Goal: Task Accomplishment & Management: Complete application form

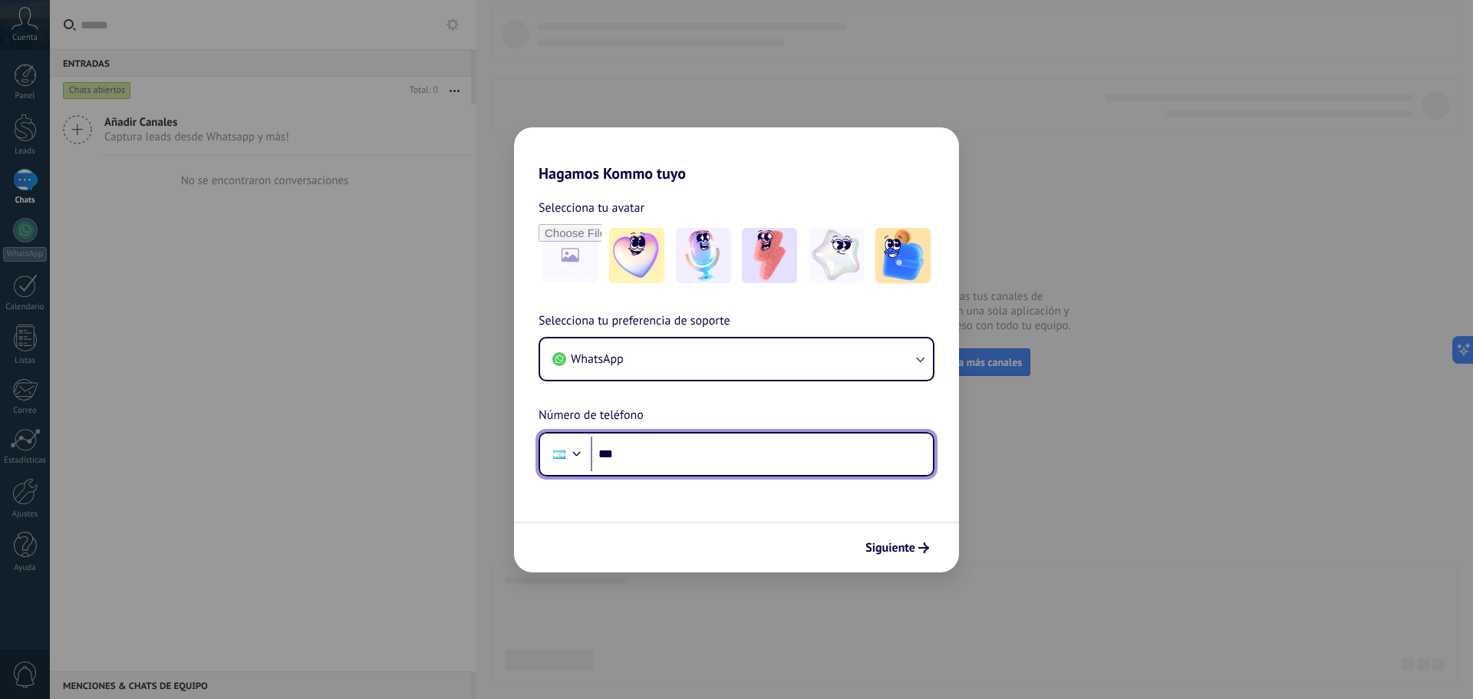
click at [707, 453] on input "***" at bounding box center [762, 454] width 342 height 35
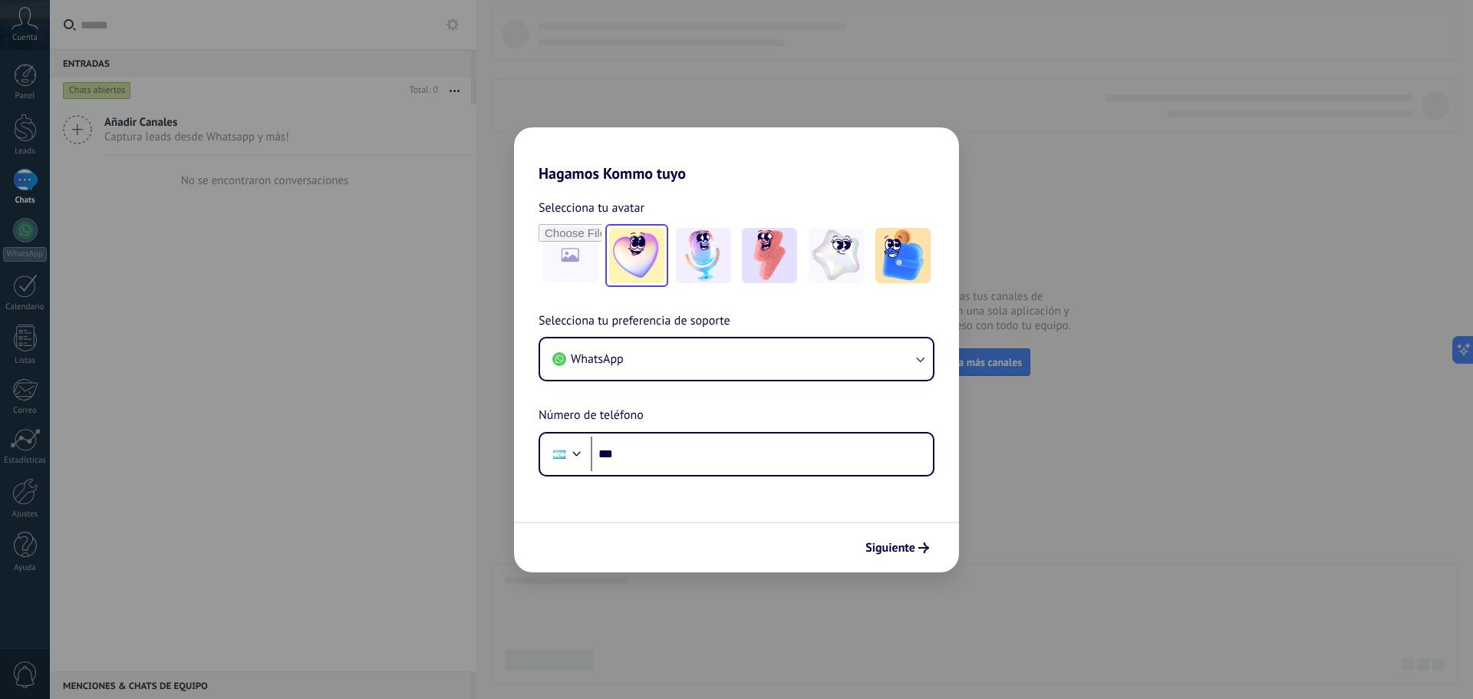
click at [621, 259] on img at bounding box center [636, 255] width 55 height 55
click at [574, 262] on input "file" at bounding box center [570, 256] width 60 height 60
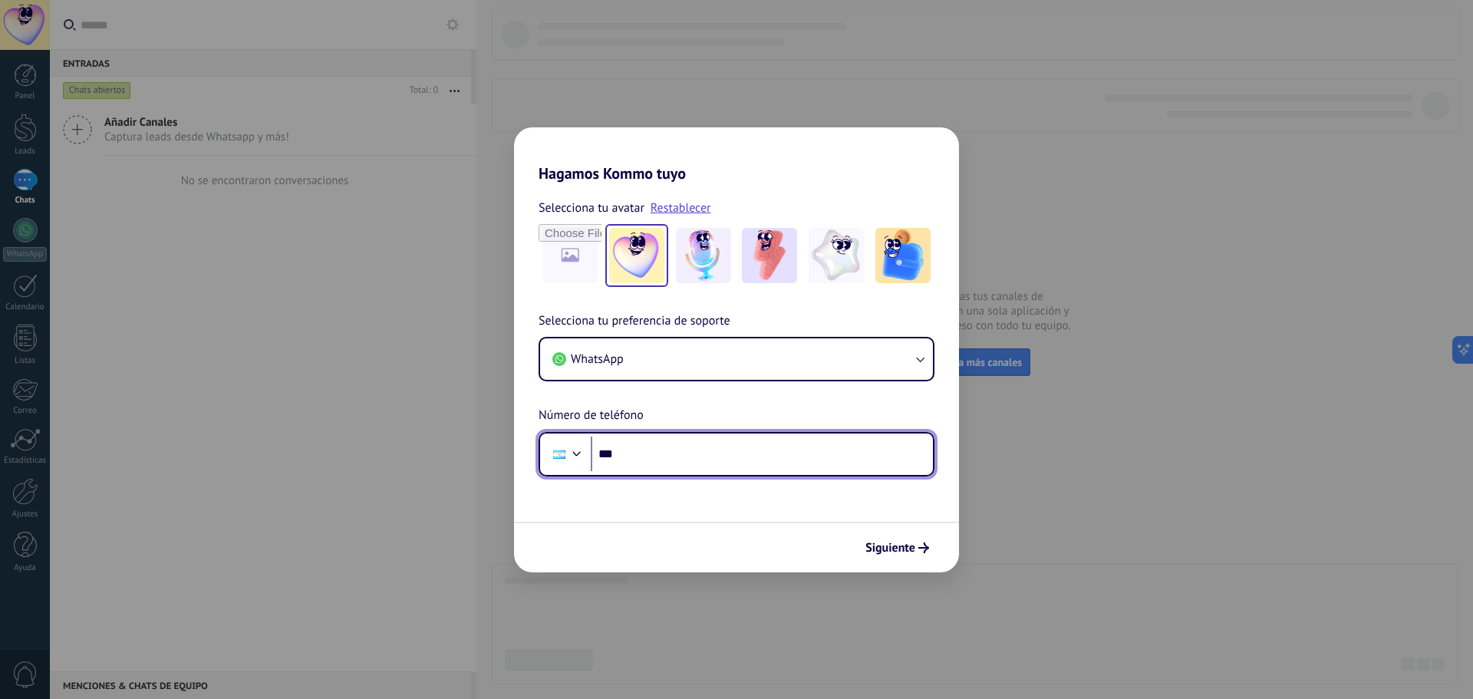
click at [750, 447] on input "***" at bounding box center [762, 454] width 342 height 35
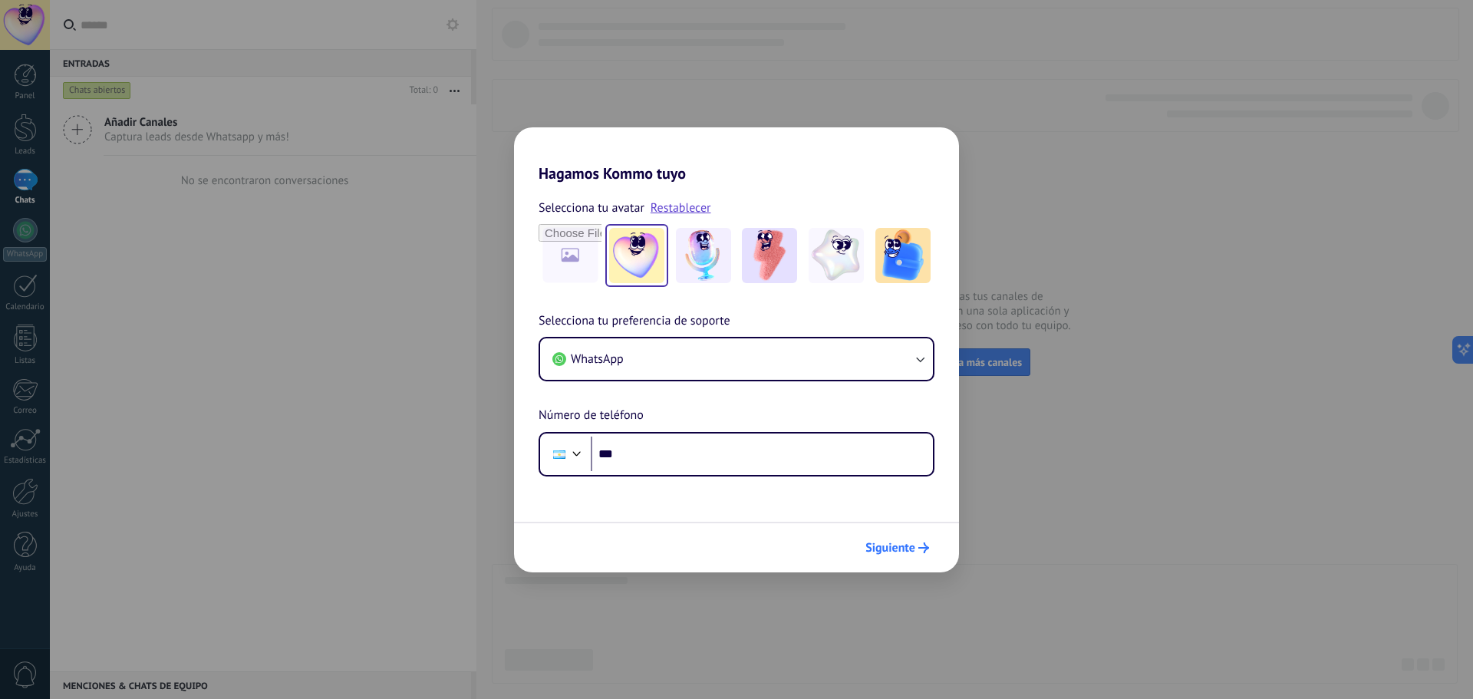
click at [889, 542] on span "Siguiente" at bounding box center [890, 547] width 50 height 11
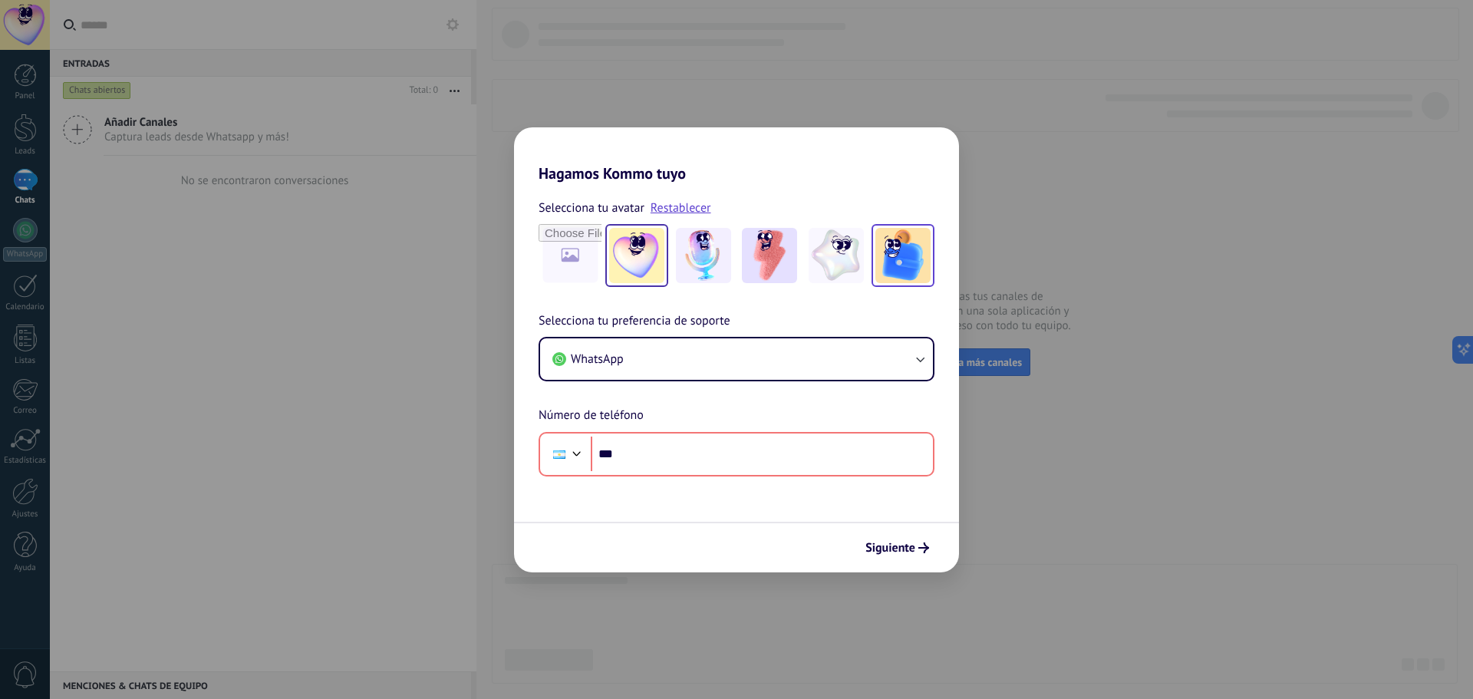
click at [898, 271] on img at bounding box center [902, 255] width 55 height 55
click at [709, 377] on button "WhatsApp" at bounding box center [736, 358] width 393 height 41
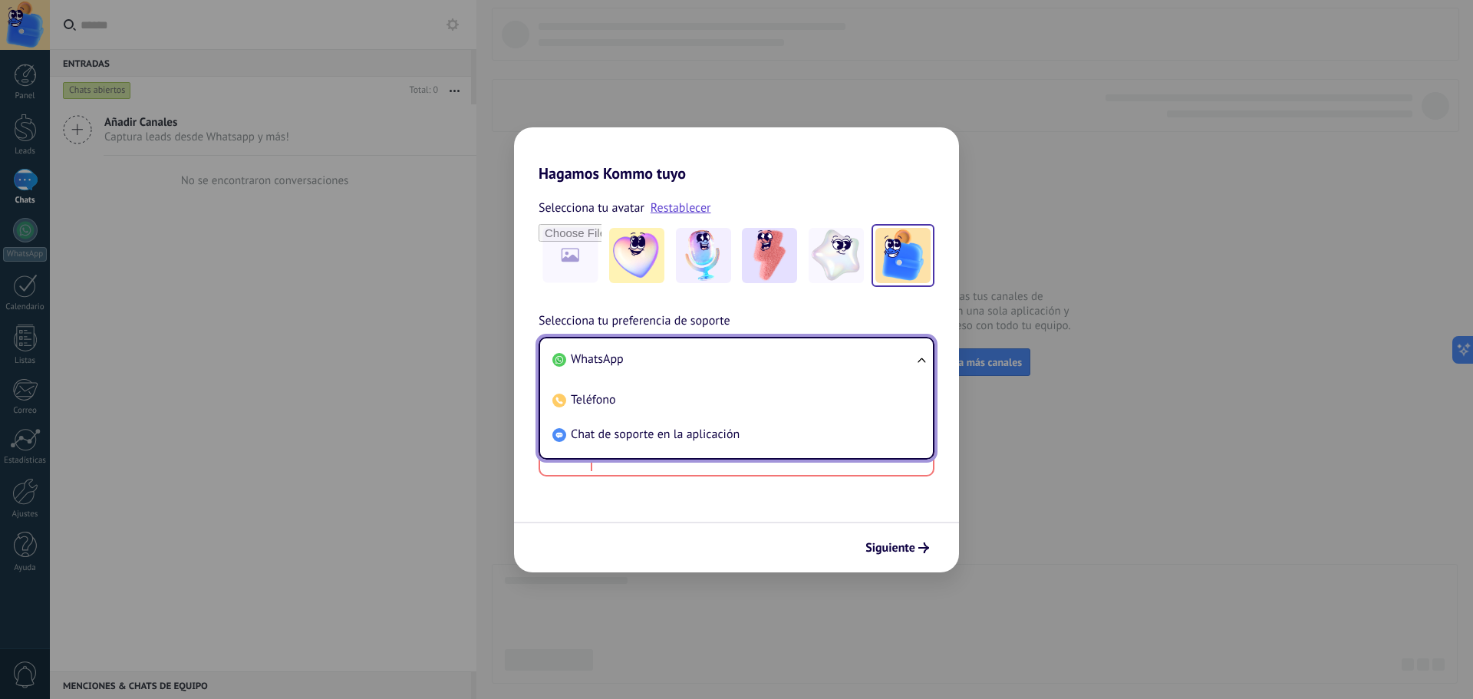
click at [631, 368] on li "WhatsApp" at bounding box center [733, 359] width 374 height 35
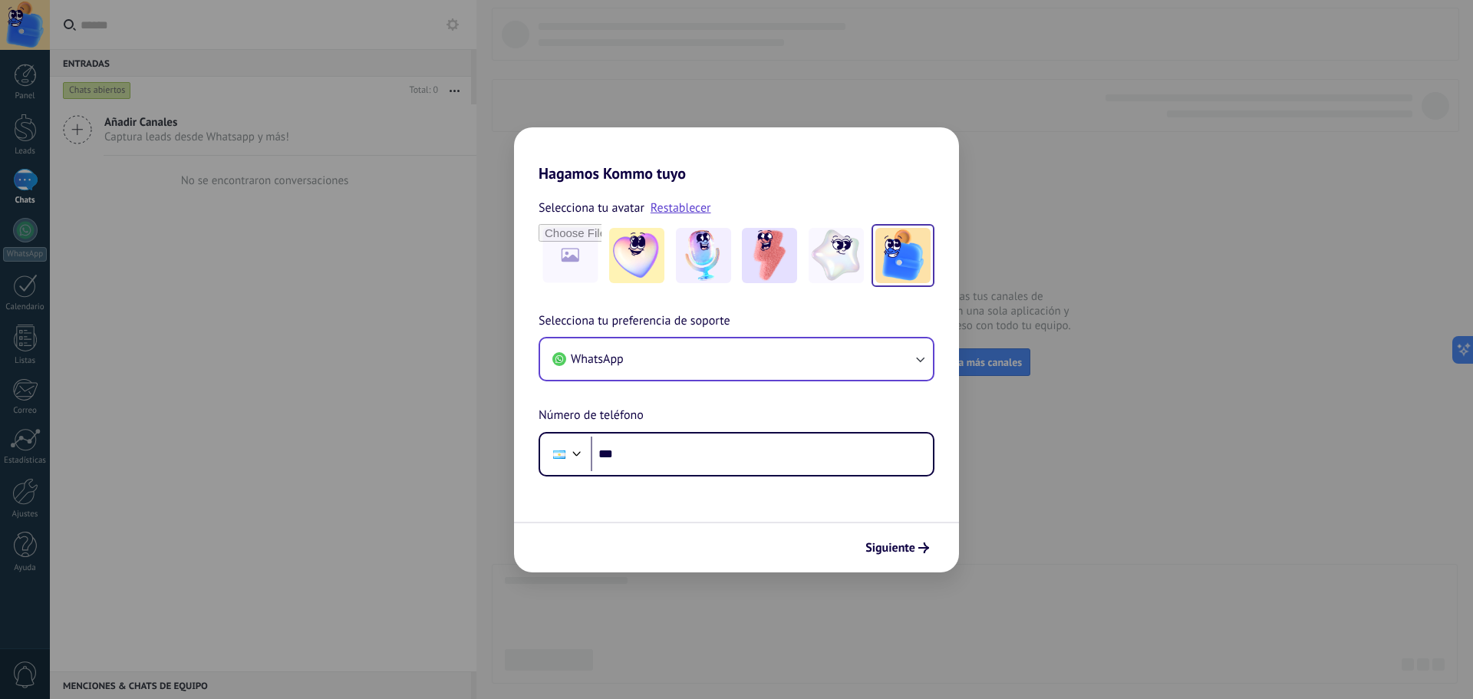
click at [662, 416] on div "Selecciona tu preferencia de soporte WhatsApp Número de teléfono Phone ***" at bounding box center [736, 394] width 445 height 165
click at [668, 459] on input "***" at bounding box center [762, 454] width 342 height 35
click at [487, 465] on div "Hagamos Kommo tuyo Selecciona tu avatar Restablecer Selecciona tu preferencia d…" at bounding box center [736, 349] width 1473 height 699
click at [611, 416] on span "Número de teléfono" at bounding box center [591, 416] width 105 height 20
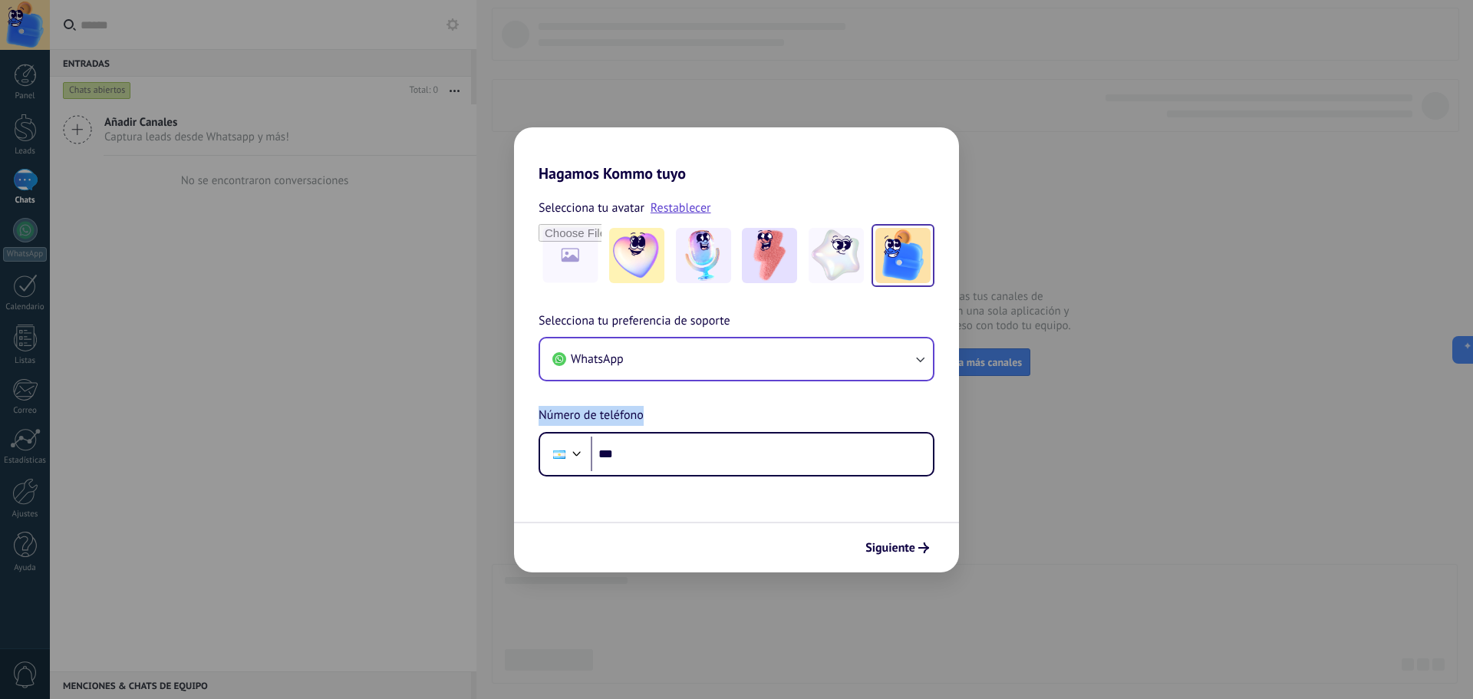
click at [611, 416] on span "Número de teléfono" at bounding box center [591, 416] width 105 height 20
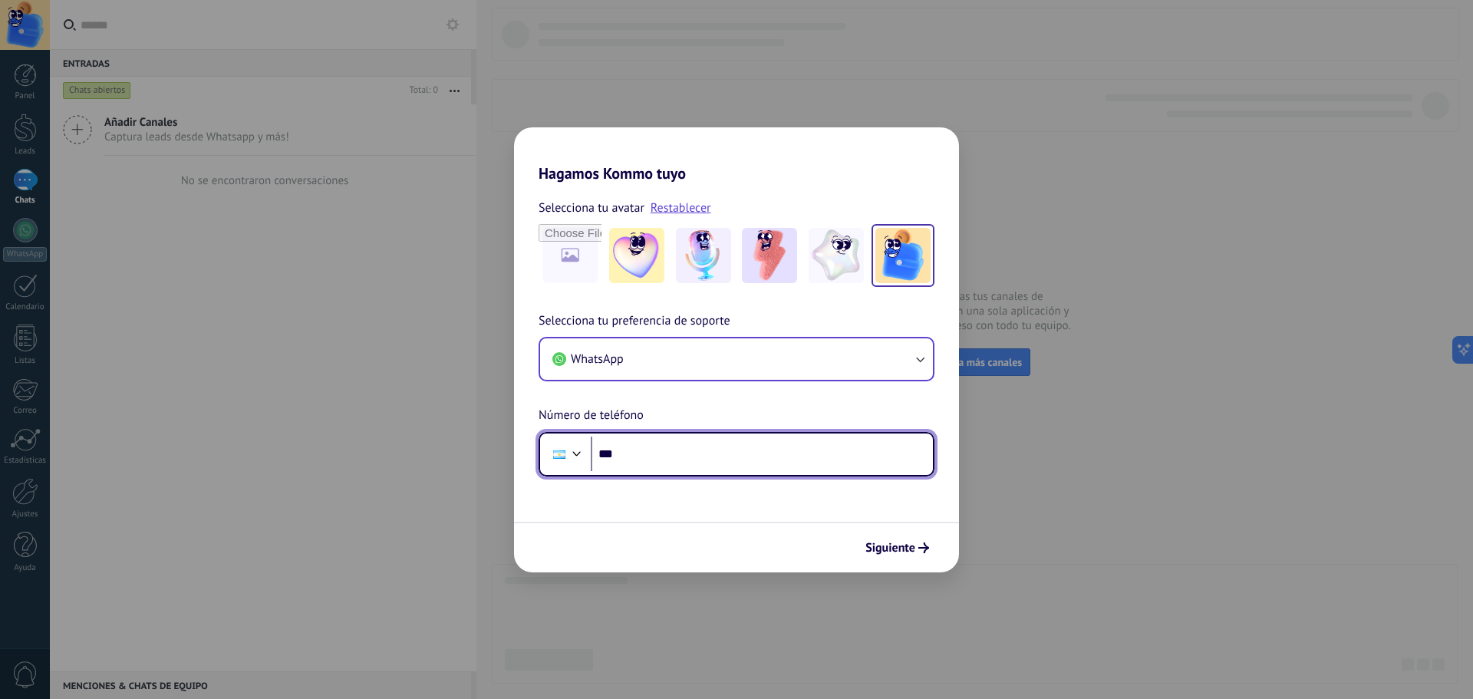
click at [689, 453] on input "***" at bounding box center [762, 454] width 342 height 35
type input "**********"
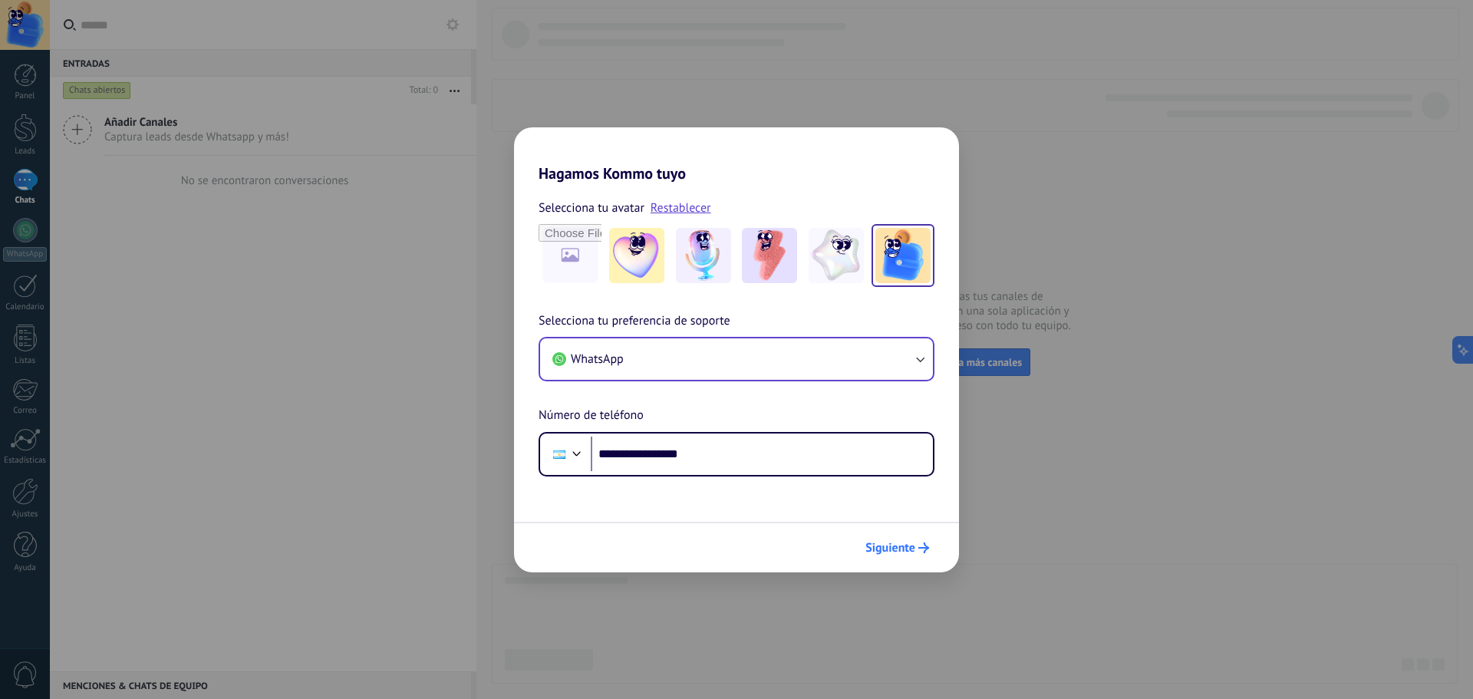
click at [888, 556] on button "Siguiente" at bounding box center [897, 548] width 77 height 26
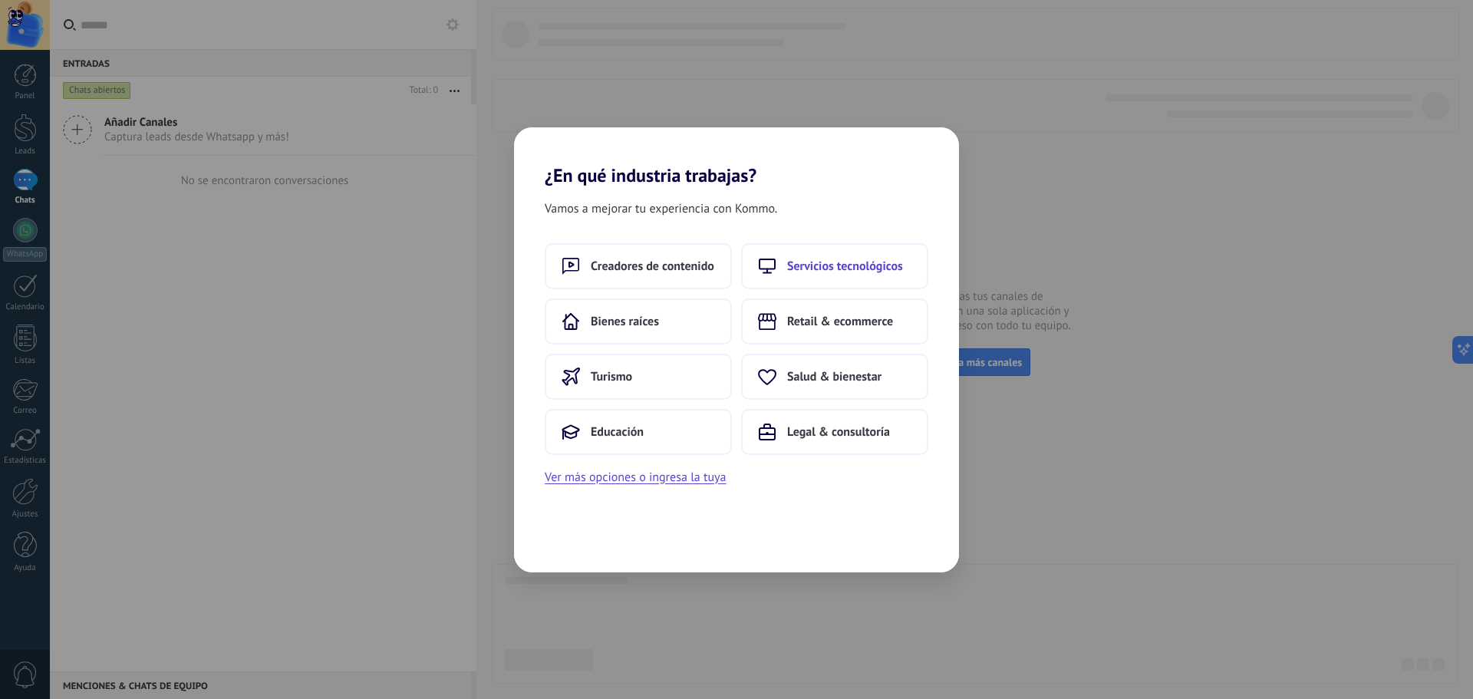
click at [806, 269] on span "Servicios tecnológicos" at bounding box center [845, 266] width 116 height 15
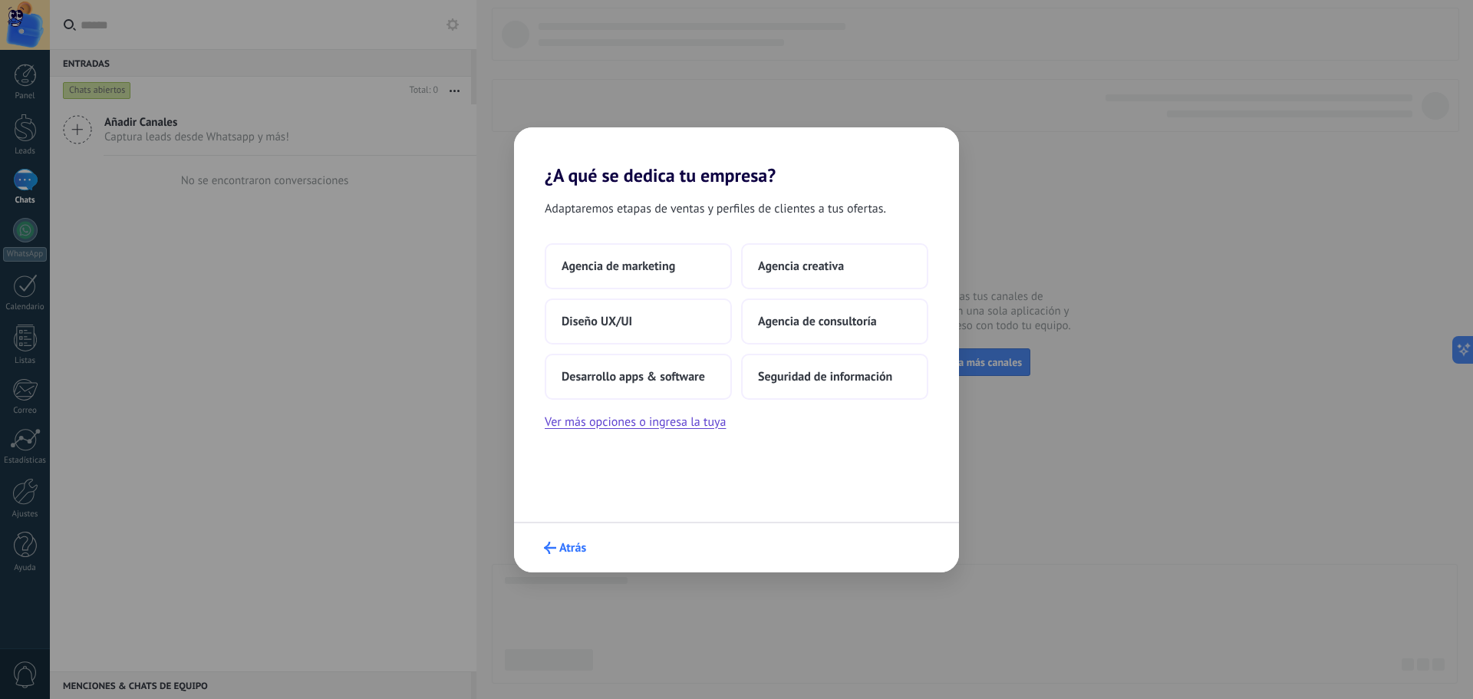
click at [554, 552] on icon "submit" at bounding box center [550, 548] width 12 height 12
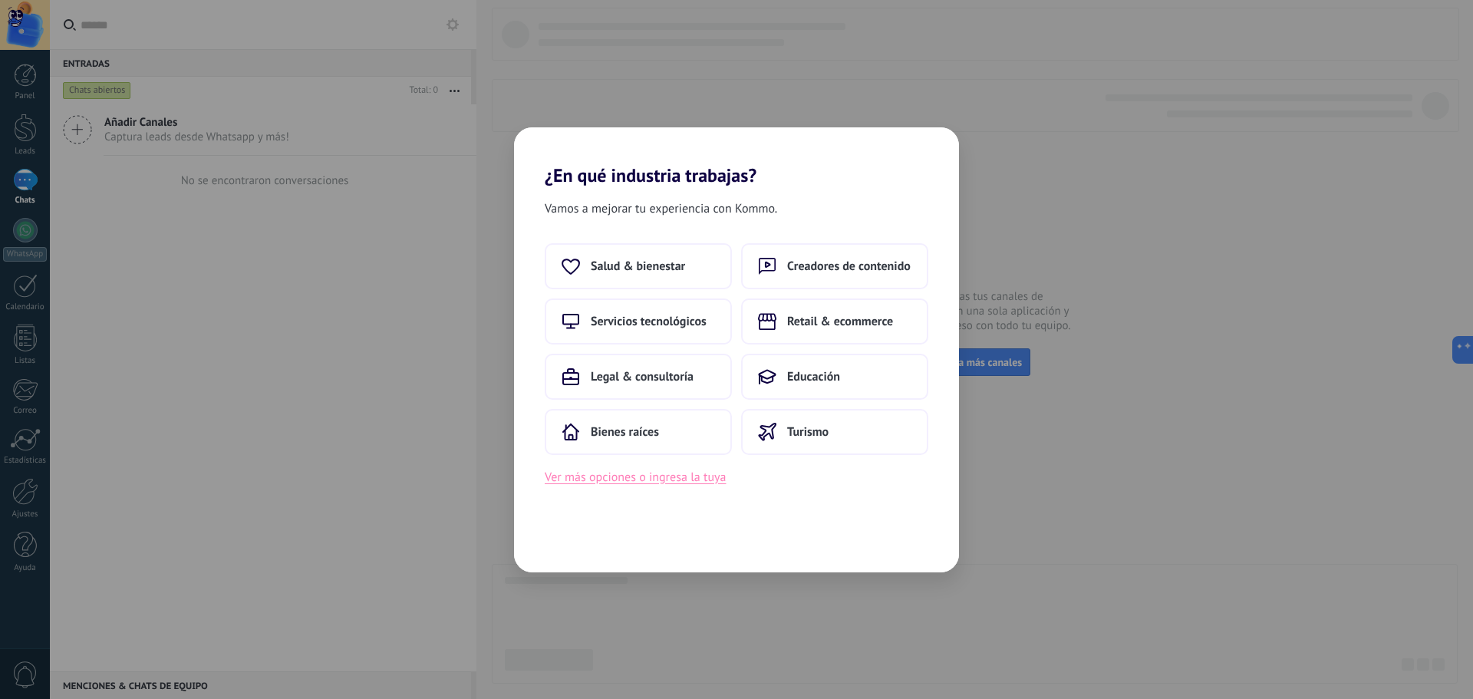
click at [641, 480] on button "Ver más opciones o ingresa la tuya" at bounding box center [635, 477] width 181 height 20
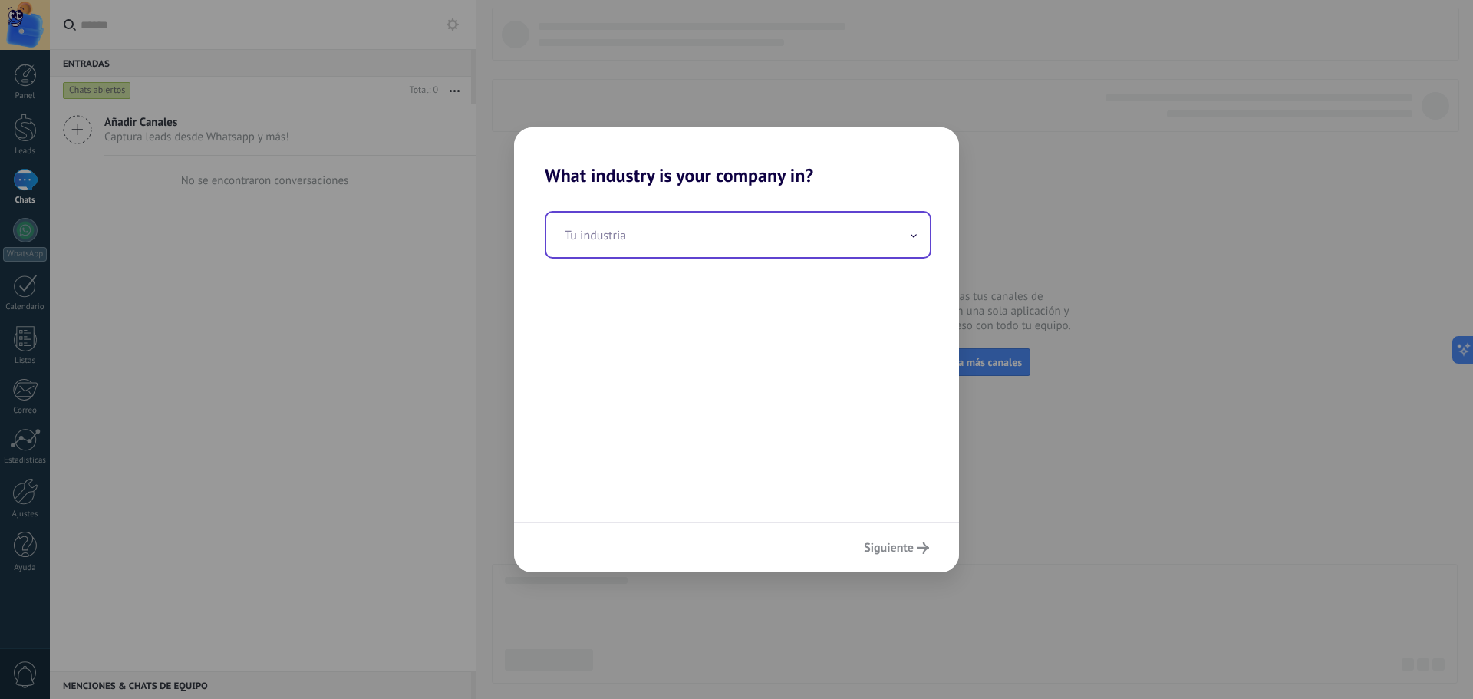
click at [722, 230] on input "text" at bounding box center [738, 235] width 384 height 45
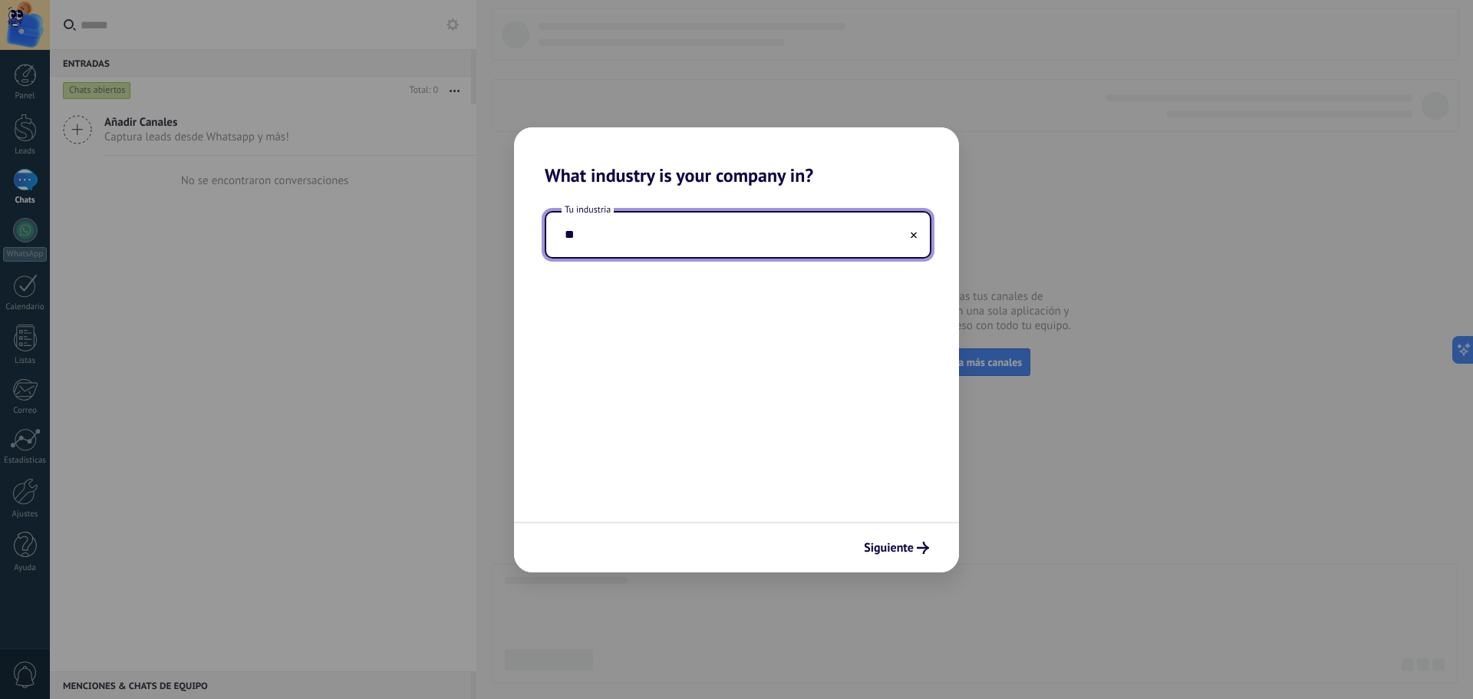
type input "*"
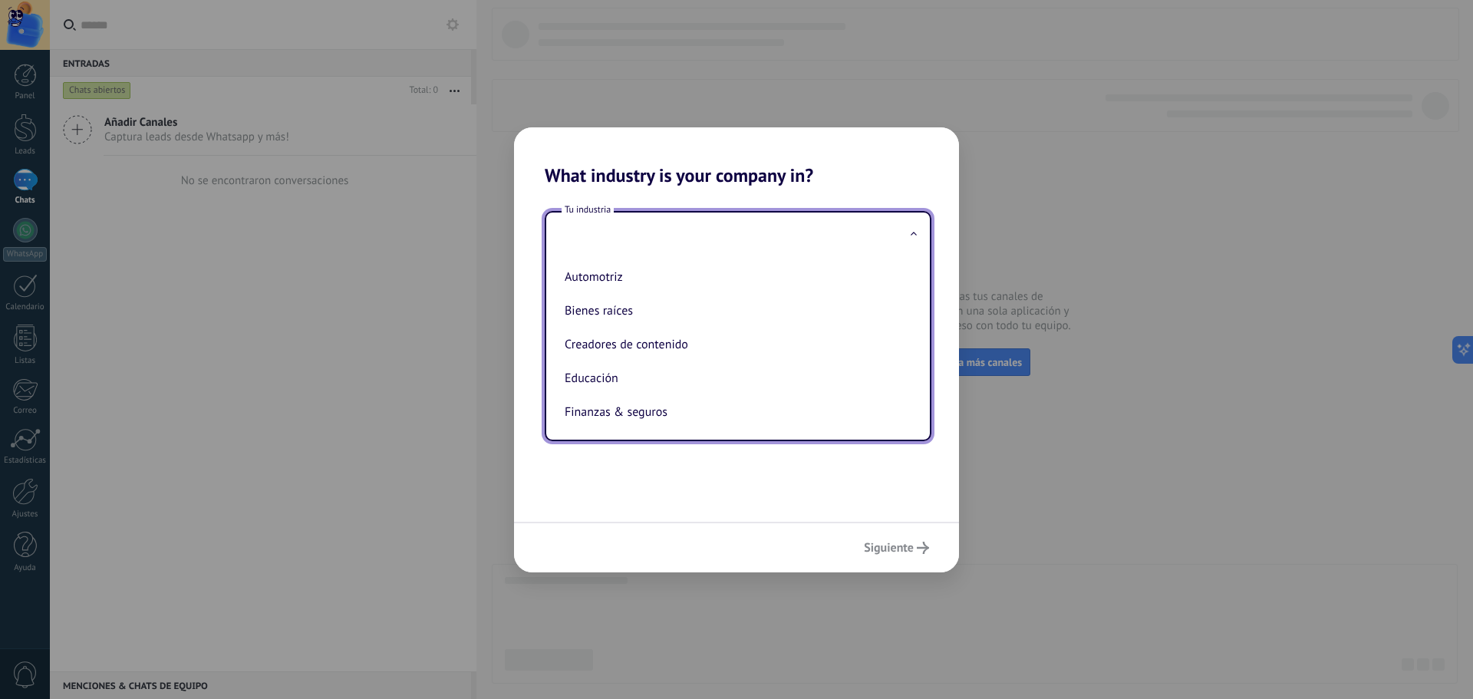
type input "*"
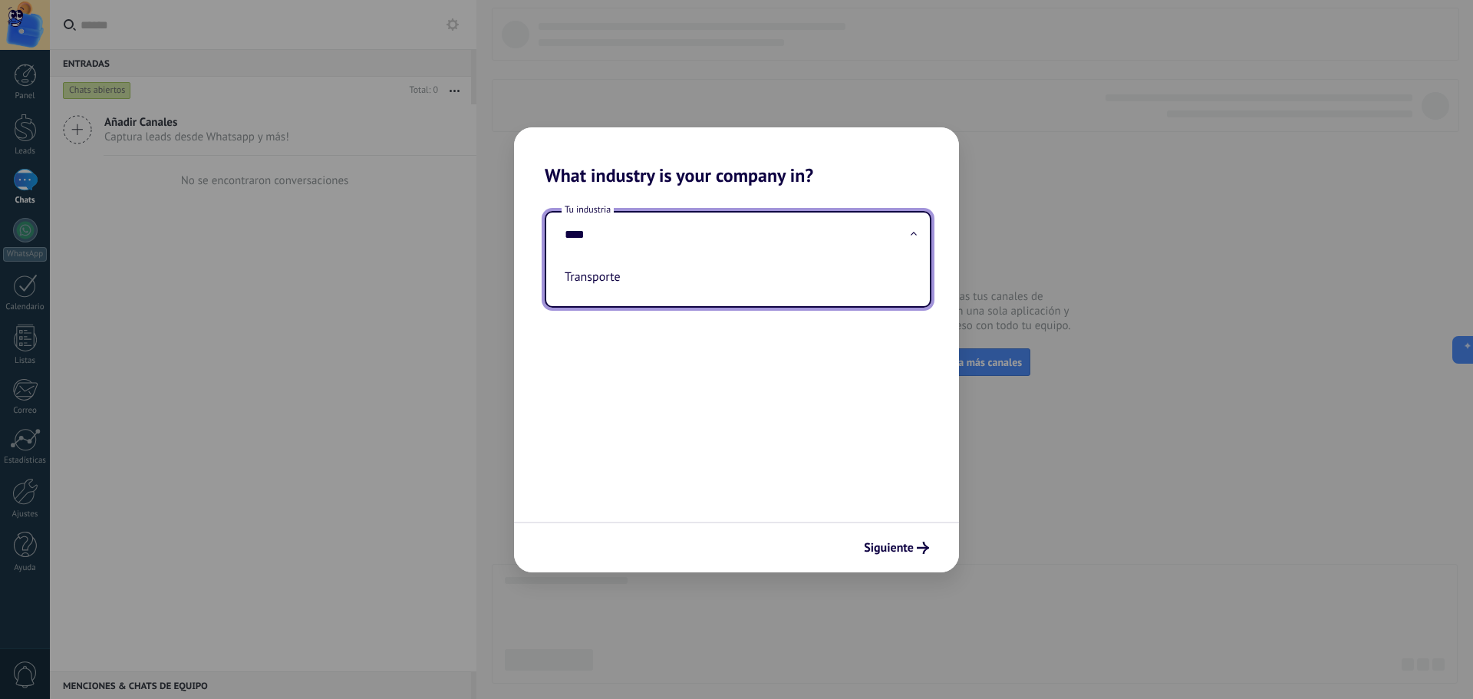
click at [684, 282] on li "Transporte" at bounding box center [735, 277] width 353 height 34
type input "**********"
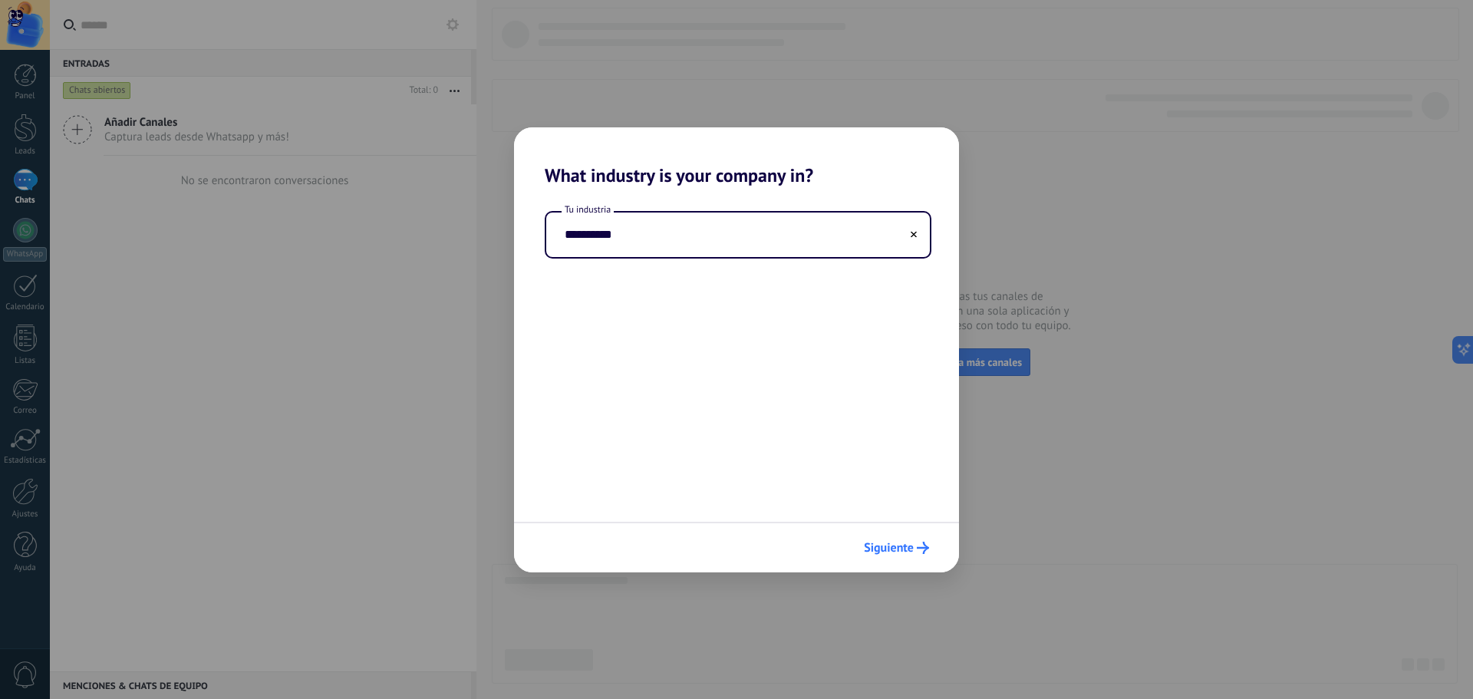
click at [899, 545] on span "Siguiente" at bounding box center [889, 547] width 50 height 11
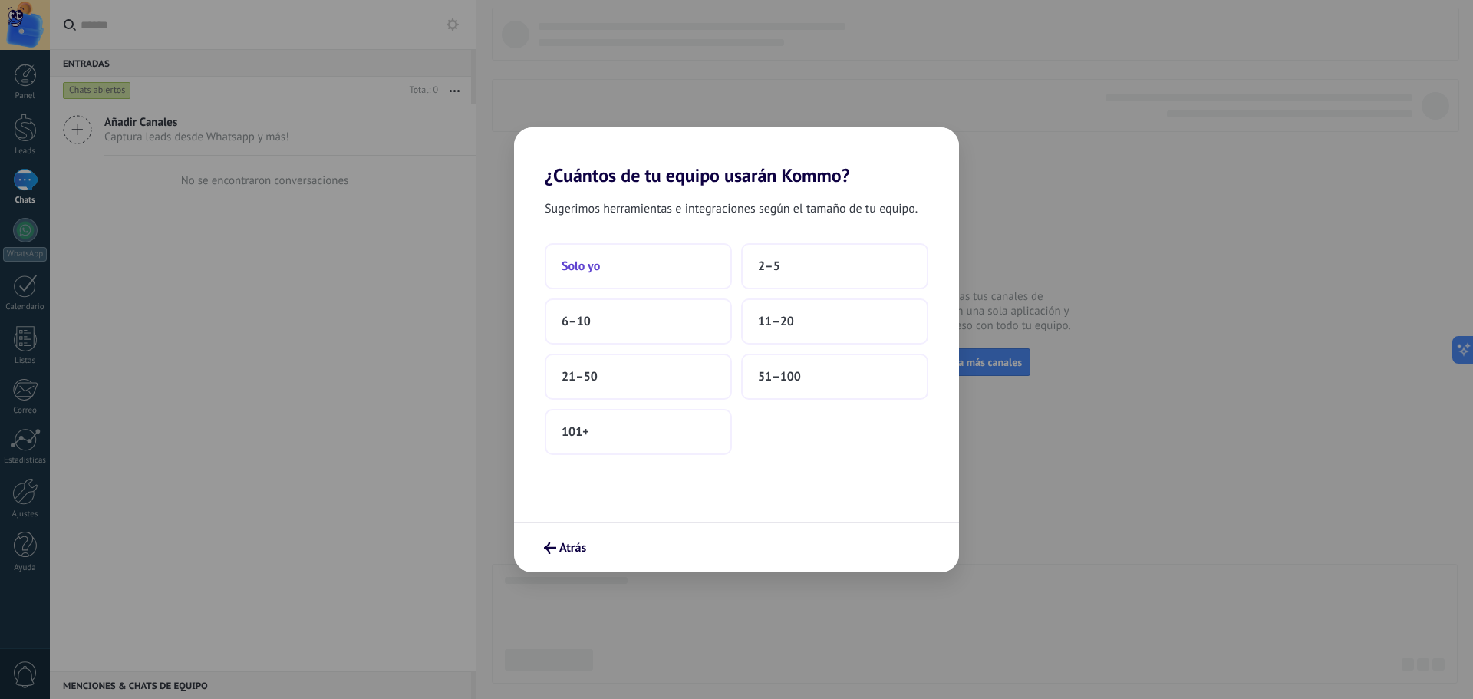
click at [602, 262] on button "Solo yo" at bounding box center [638, 266] width 187 height 46
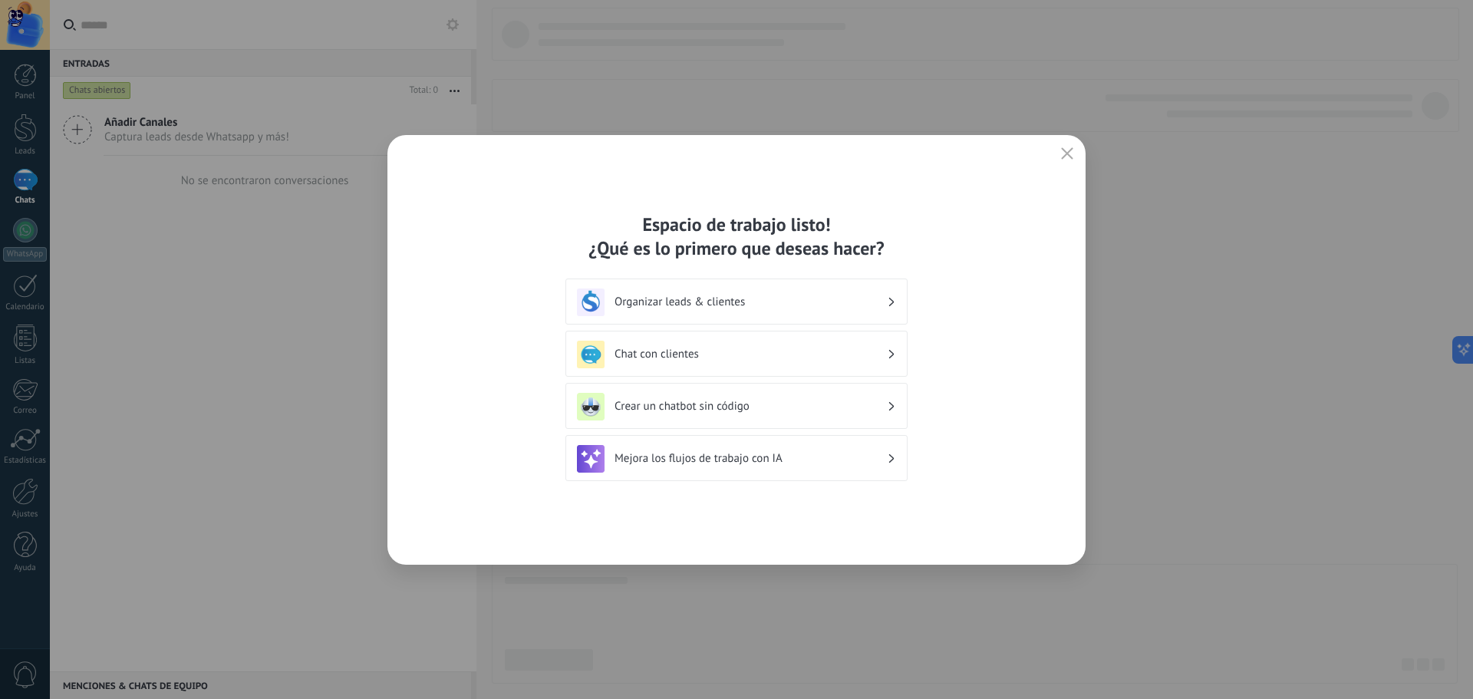
click at [649, 246] on div "Espacio de trabajo listo! ¿Qué es lo primero que deseas hacer?" at bounding box center [736, 237] width 342 height 48
click at [750, 349] on h3 "Chat con clientes" at bounding box center [751, 354] width 272 height 15
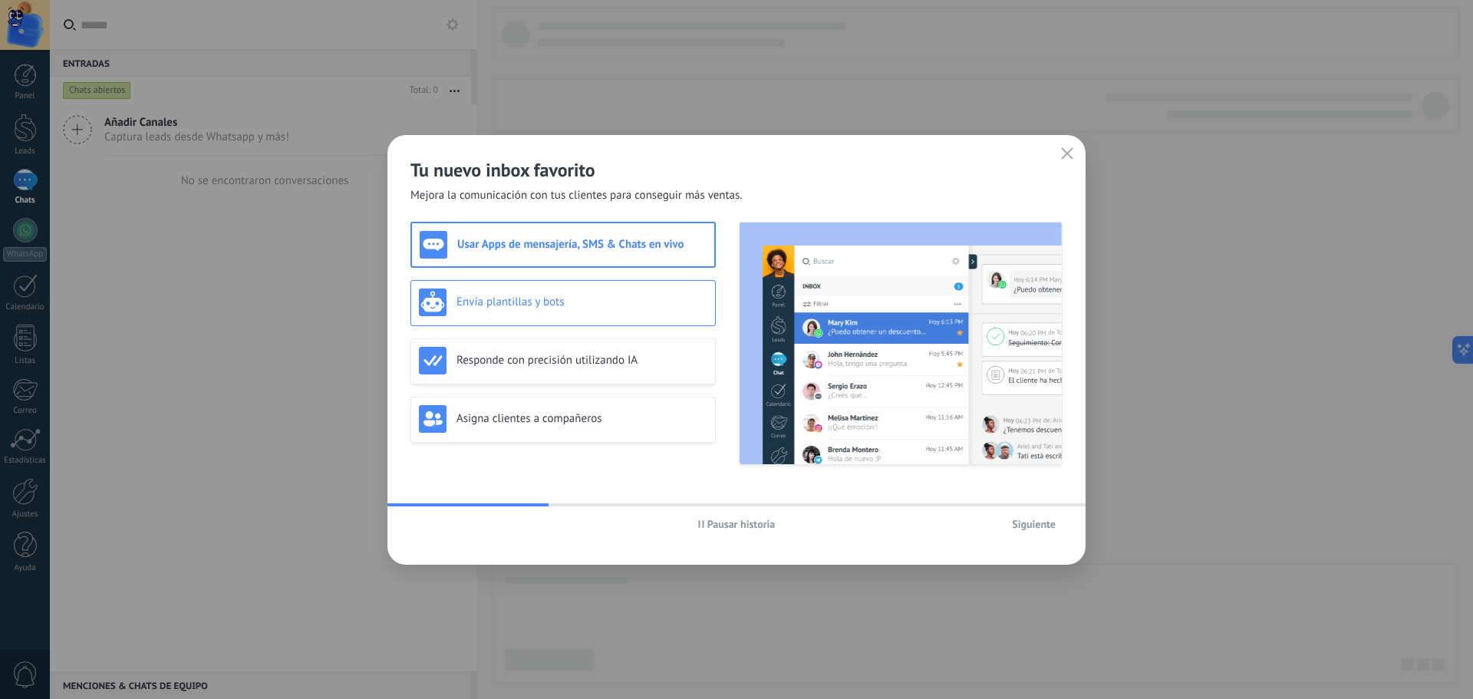
click at [530, 319] on div "Envía plantillas y bots" at bounding box center [562, 303] width 305 height 46
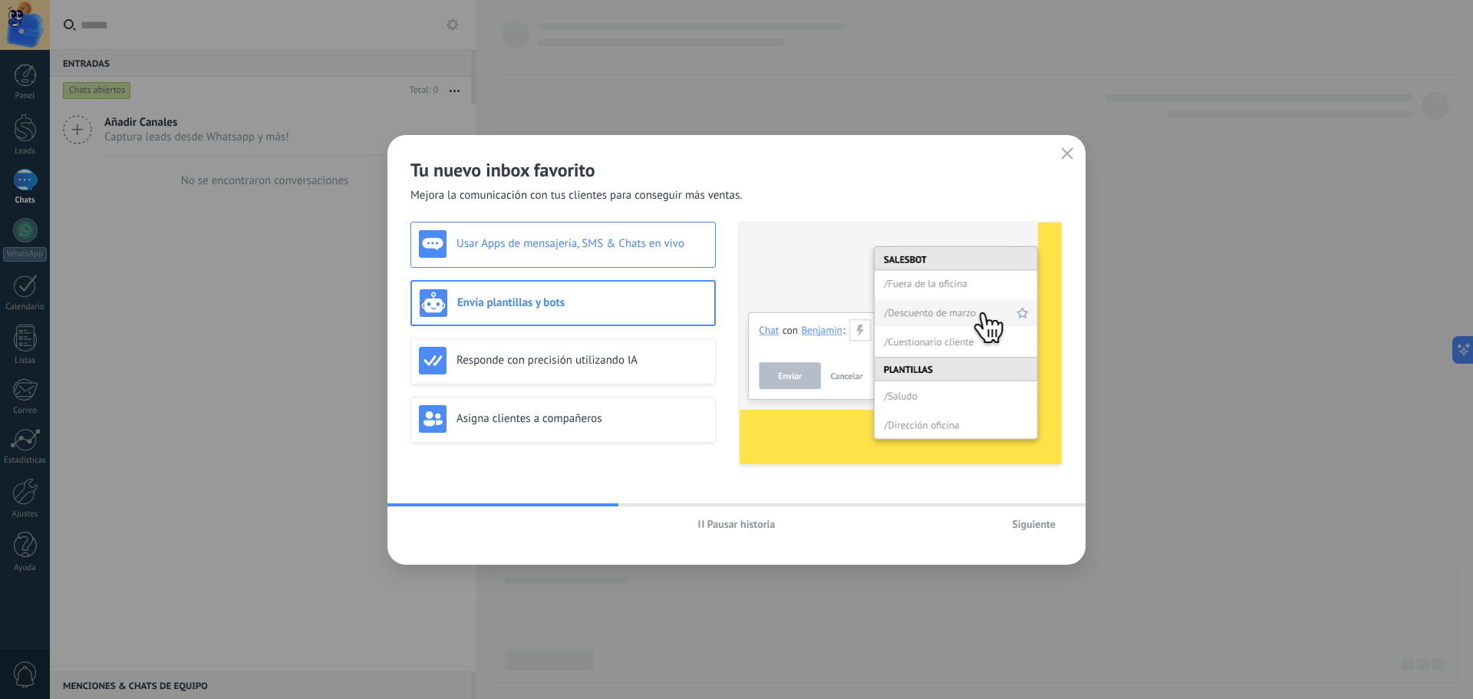
click at [533, 240] on h3 "Usar Apps de mensajería, SMS & Chats en vivo" at bounding box center [582, 243] width 251 height 15
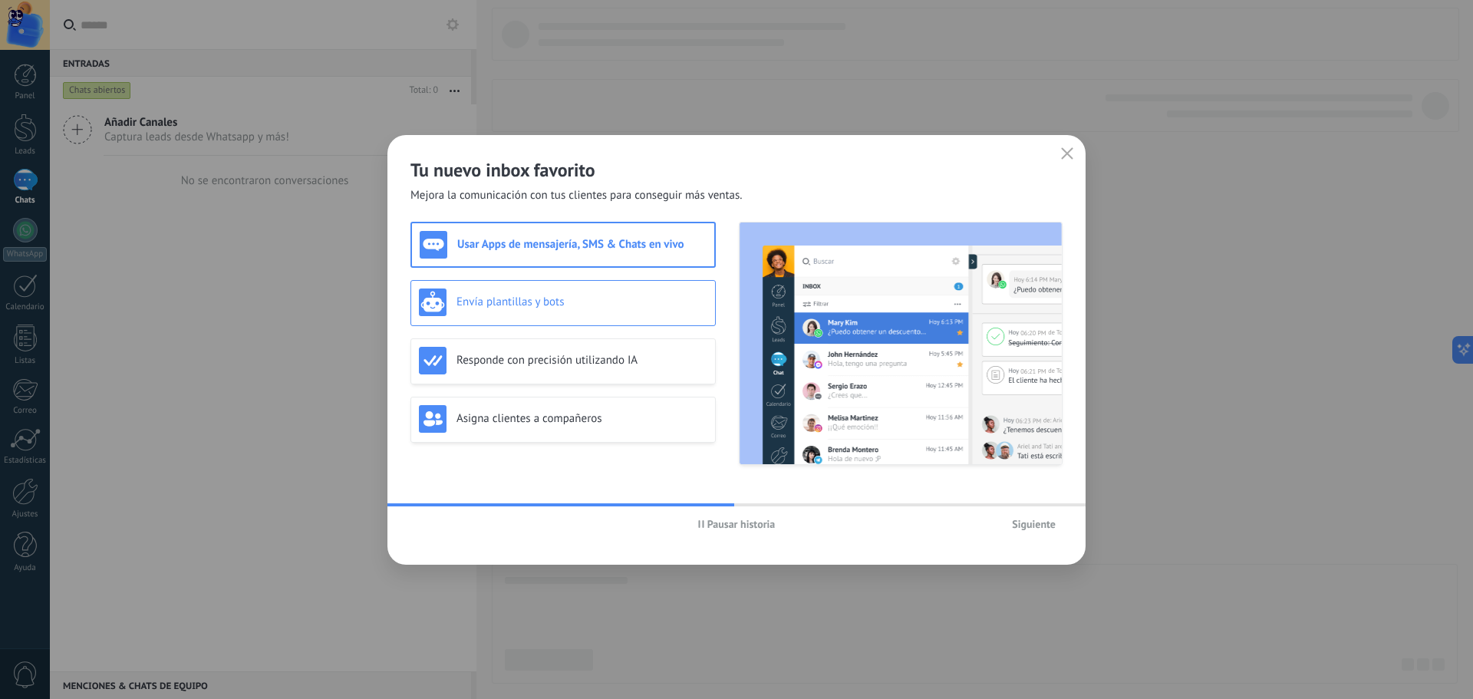
click at [588, 292] on div "Envía plantillas y bots" at bounding box center [563, 302] width 288 height 28
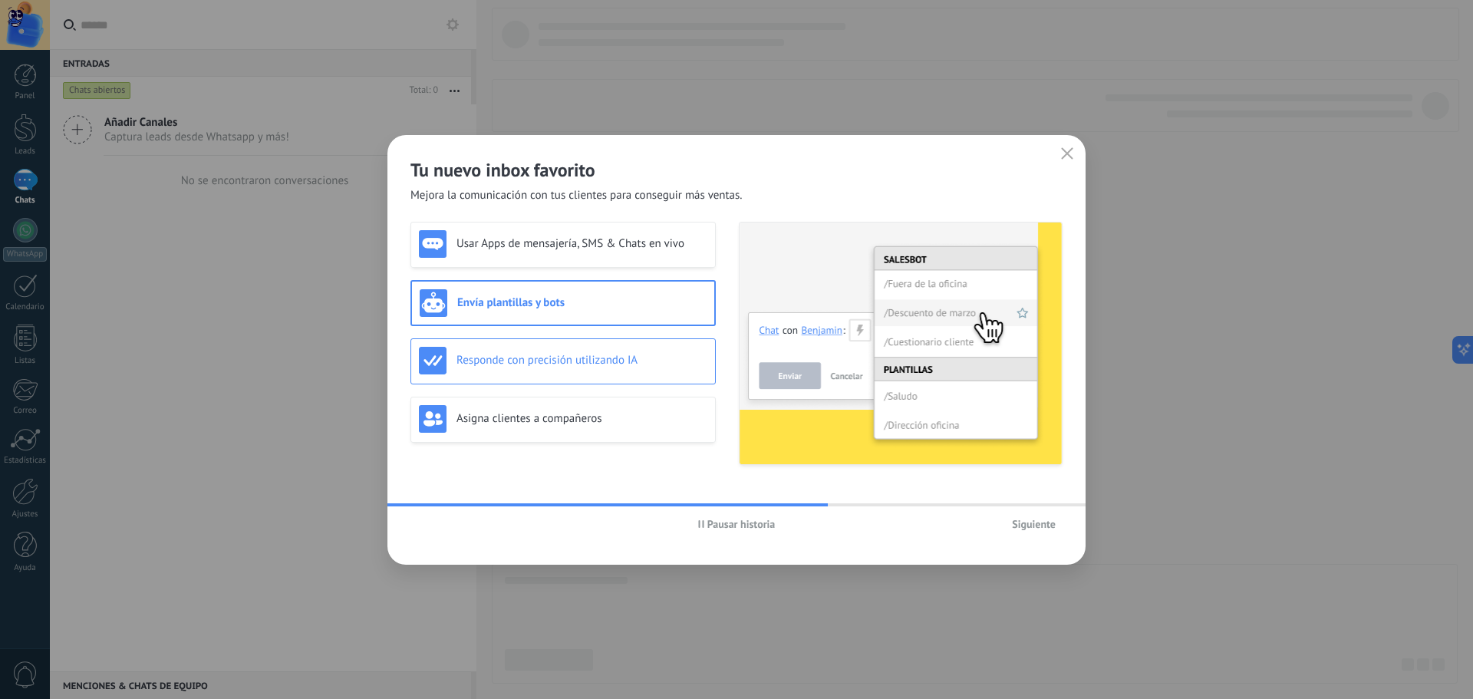
click at [597, 371] on div "Responde con precisión utilizando IA" at bounding box center [563, 361] width 288 height 28
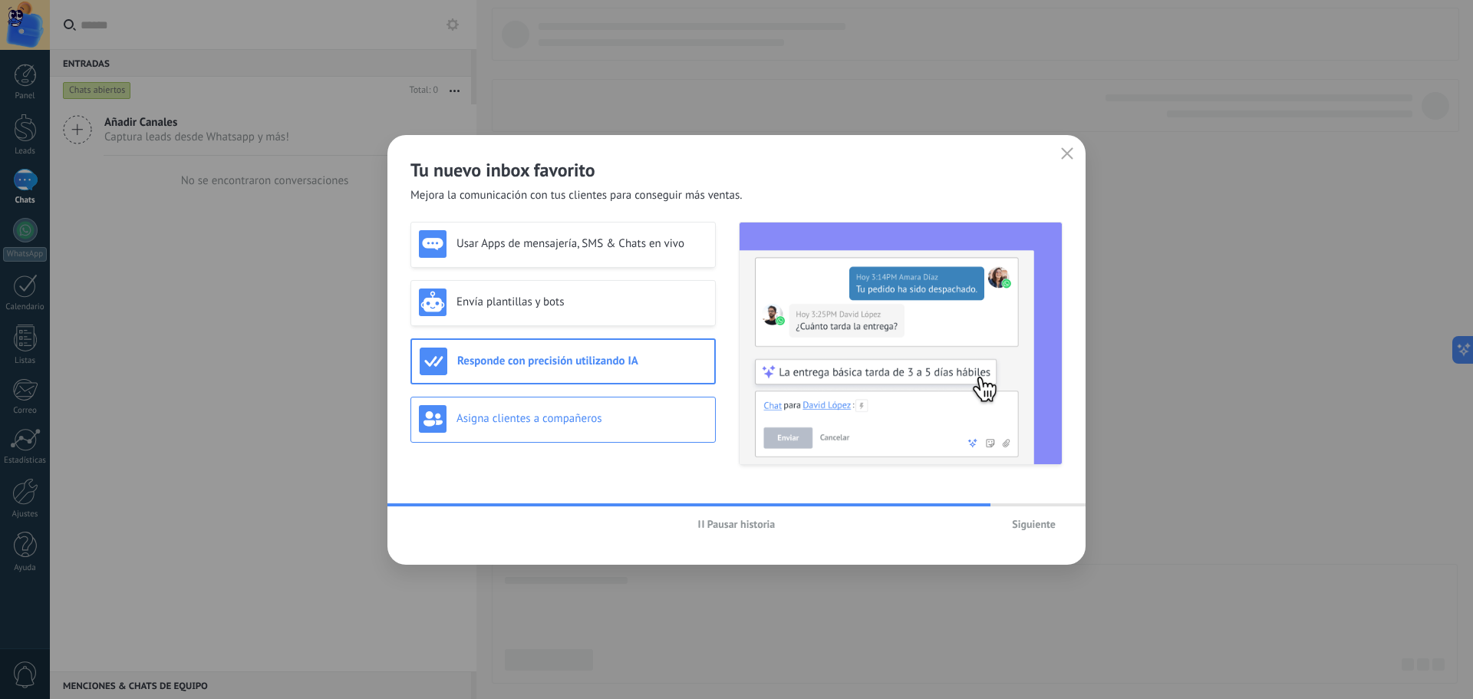
click at [617, 425] on h3 "Asigna clientes a compañeros" at bounding box center [582, 418] width 251 height 15
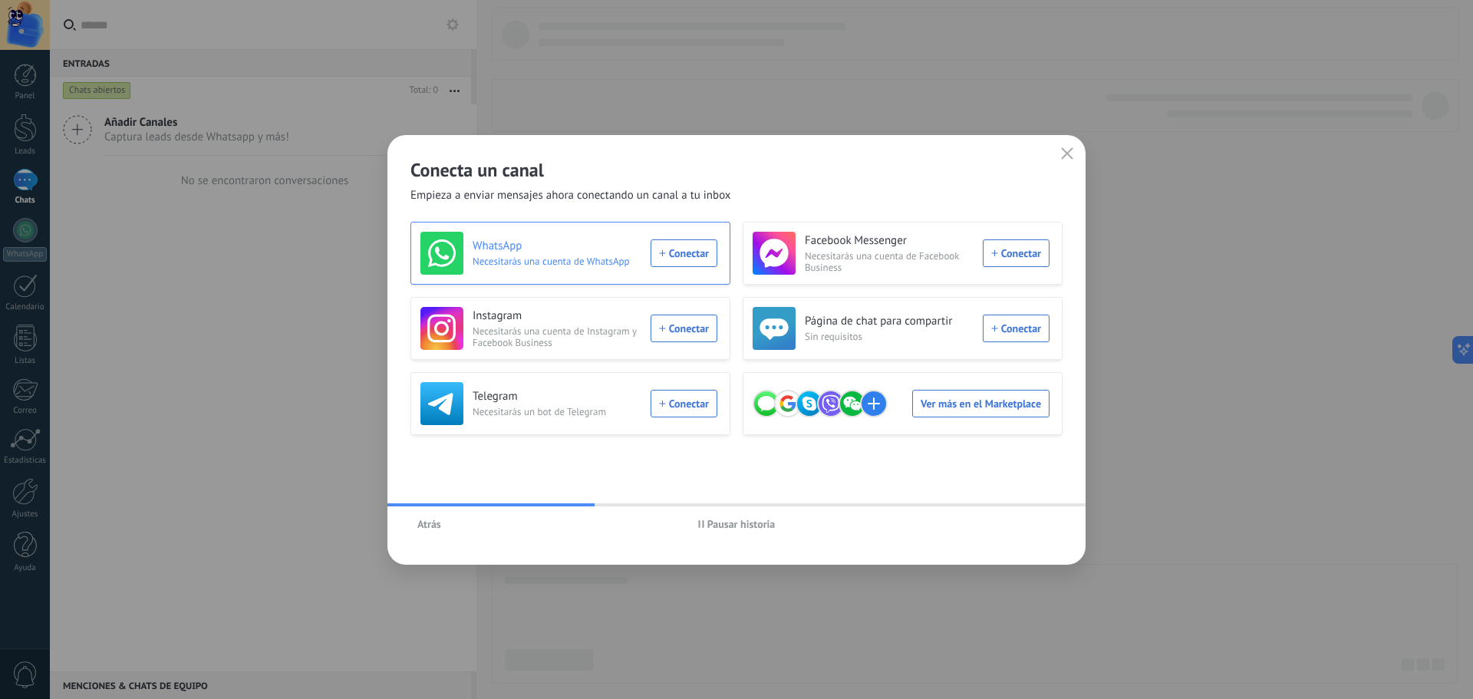
click at [676, 259] on div "WhatsApp Necesitarás una cuenta de WhatsApp Conectar" at bounding box center [568, 253] width 297 height 43
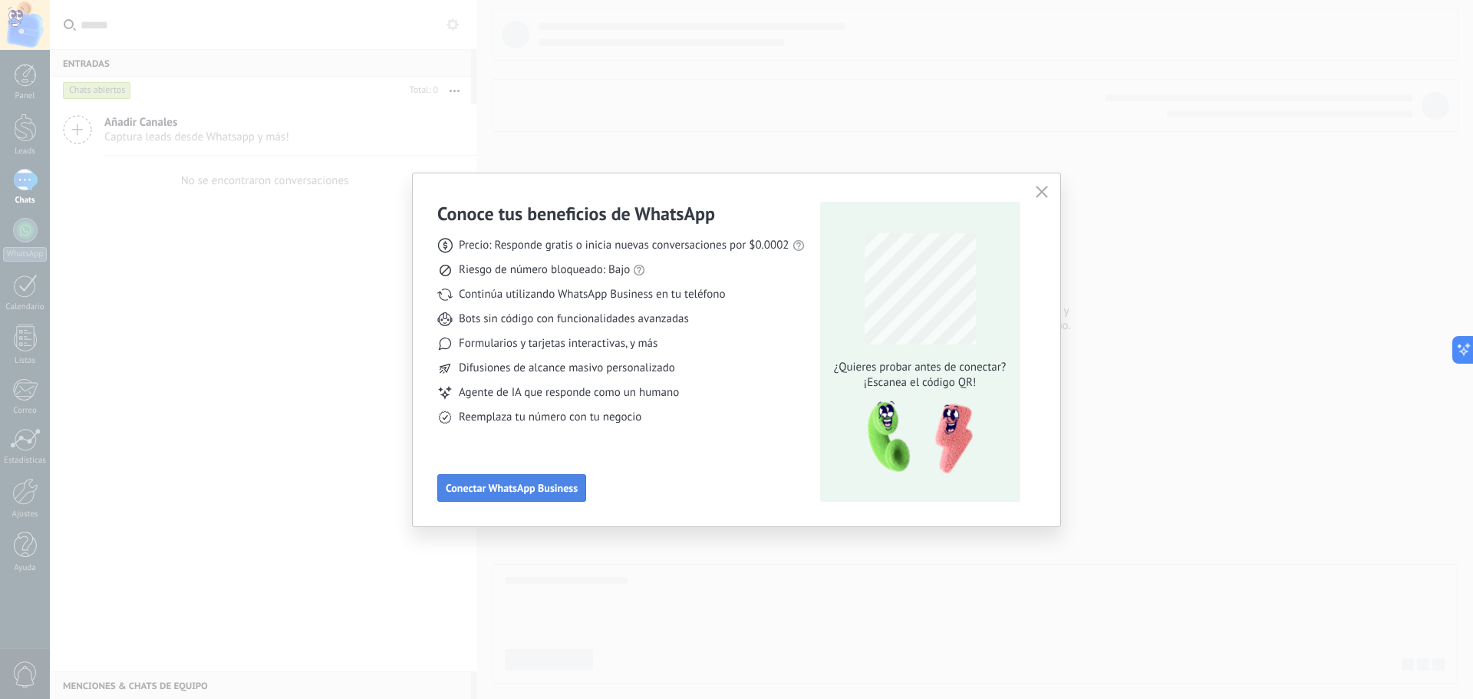
click at [519, 496] on button "Conectar WhatsApp Business" at bounding box center [511, 488] width 149 height 28
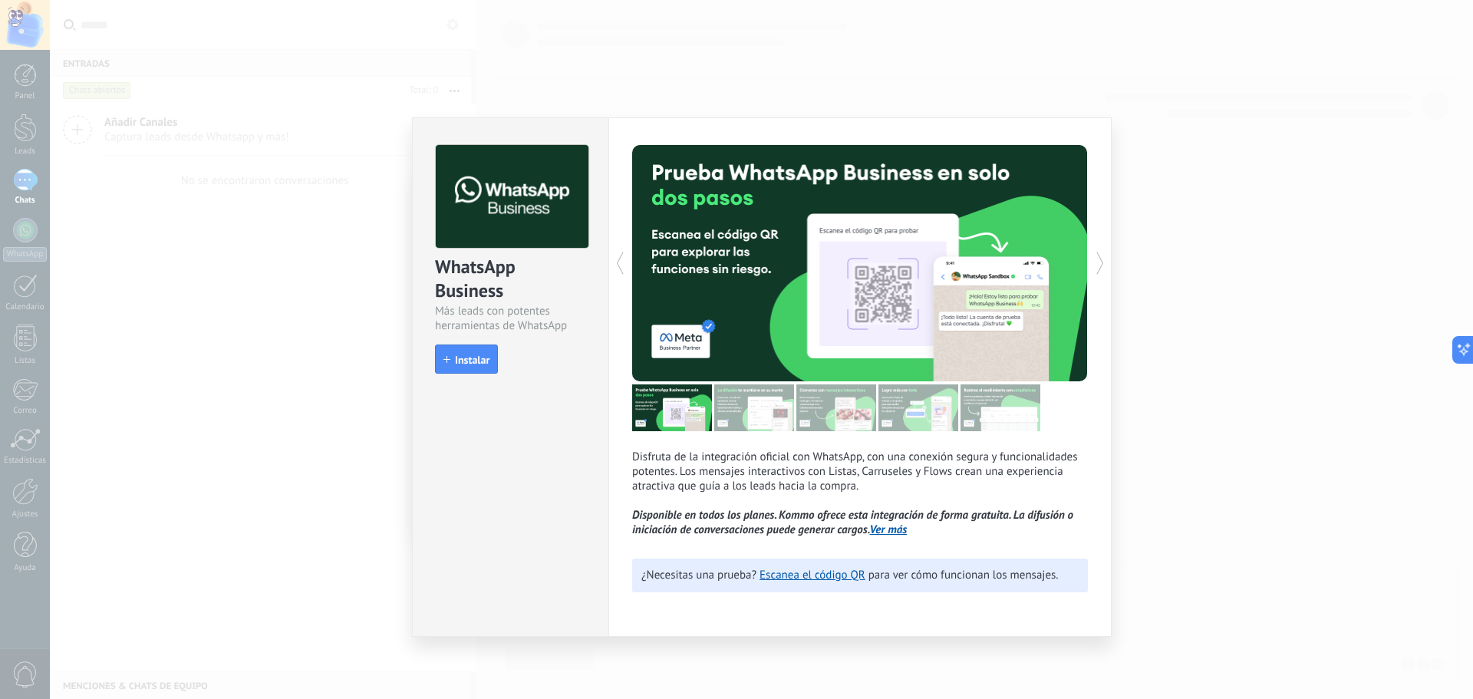
click at [236, 352] on div "WhatsApp Business Más leads con potentes herramientas de WhatsApp install Insta…" at bounding box center [761, 349] width 1423 height 699
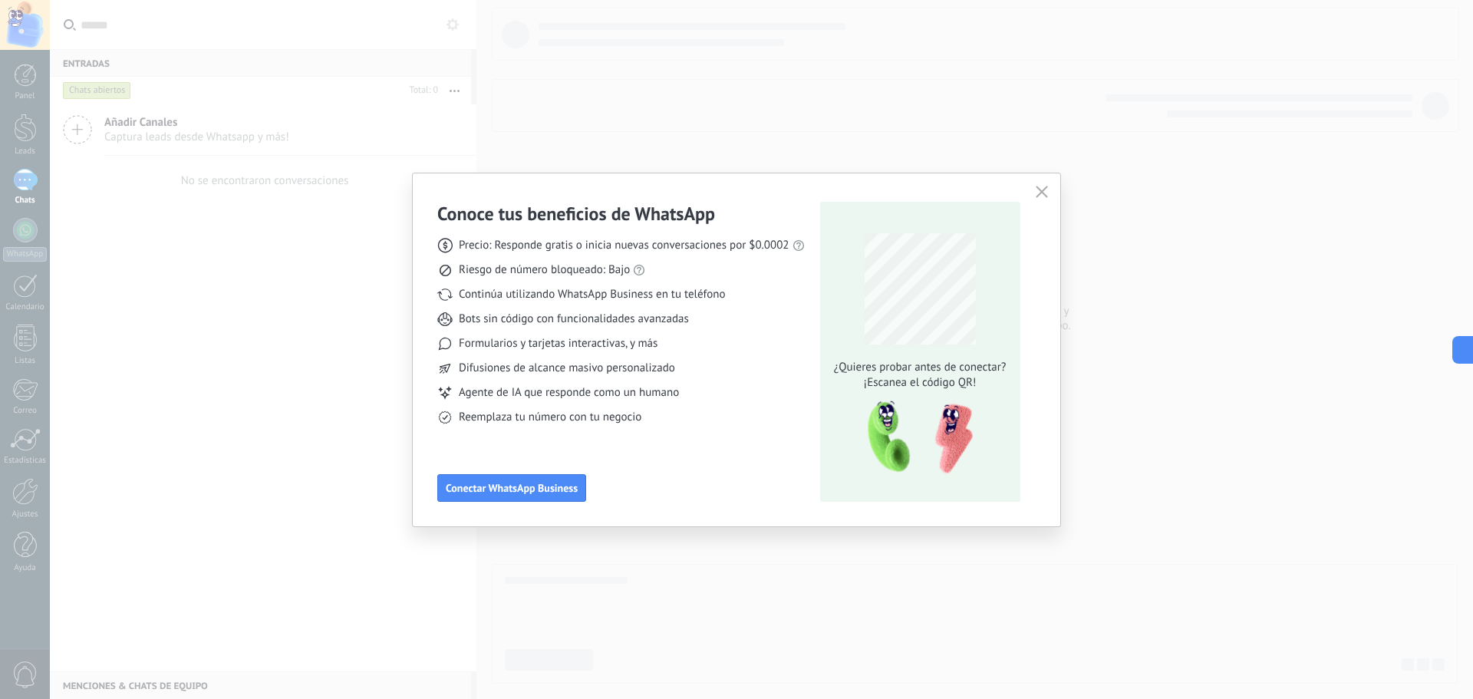
click at [586, 246] on span "Precio: Responde gratis o inicia nuevas conversaciones por $0.0002" at bounding box center [624, 245] width 331 height 15
click at [587, 246] on span "Precio: Responde gratis o inicia nuevas conversaciones por $0.0002" at bounding box center [624, 245] width 331 height 15
click at [539, 265] on span "Riesgo de número bloqueado: Bajo" at bounding box center [544, 269] width 171 height 15
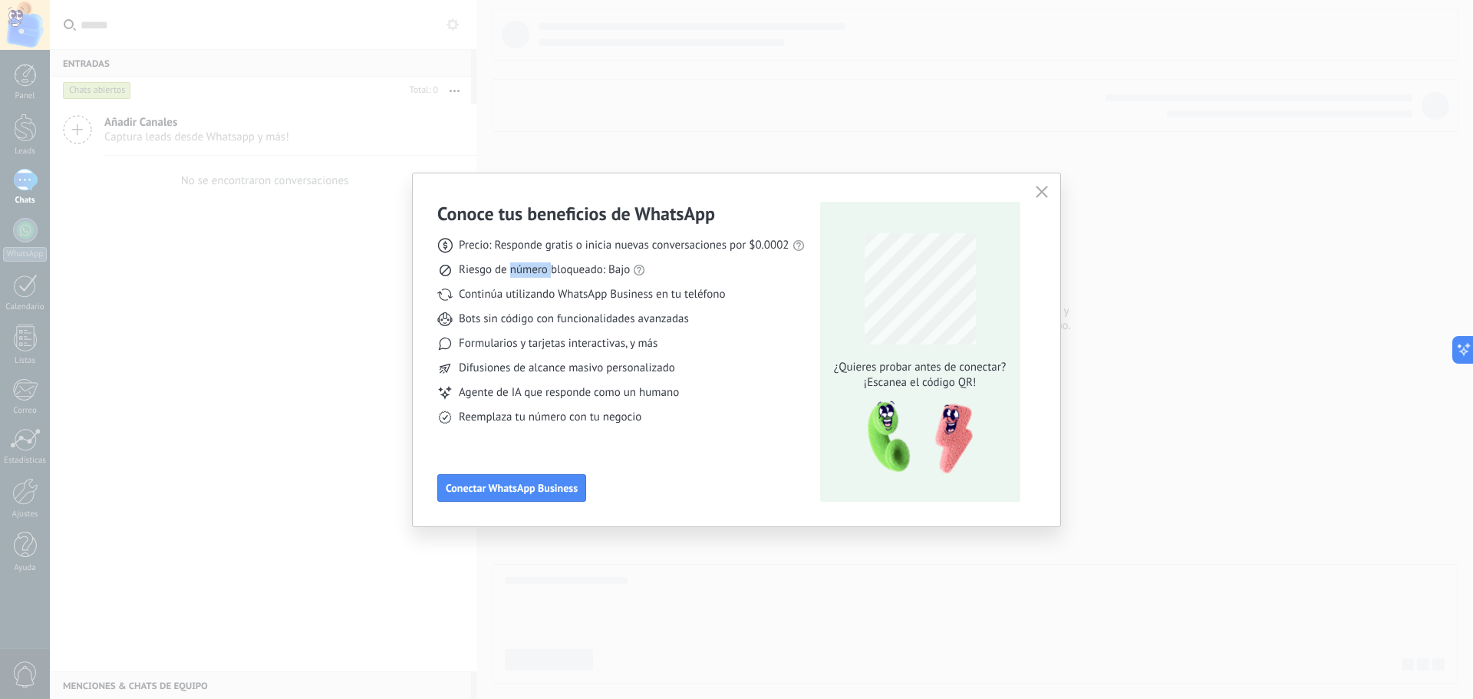
click at [539, 265] on span "Riesgo de número bloqueado: Bajo" at bounding box center [544, 269] width 171 height 15
click at [530, 288] on span "Continúa utilizando WhatsApp Business en tu teléfono" at bounding box center [592, 294] width 266 height 15
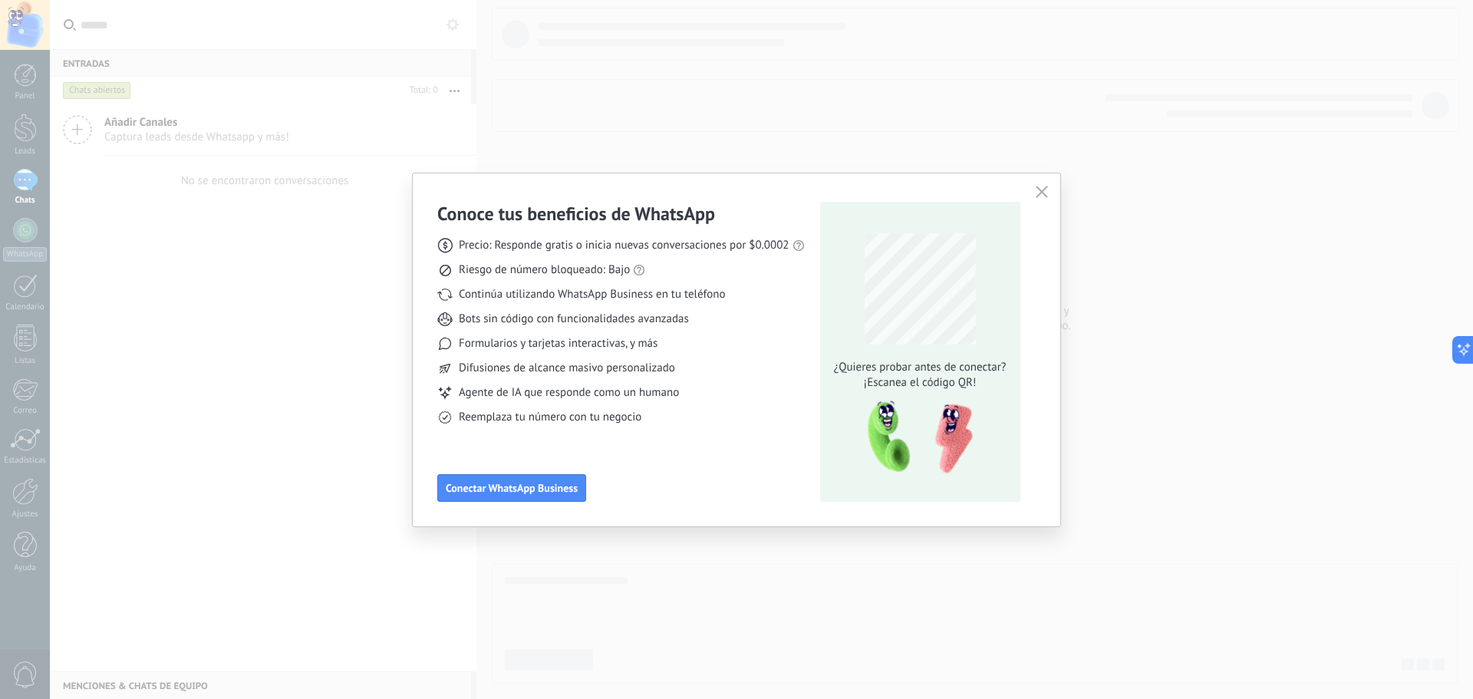
click at [538, 318] on span "Bots sin código con funcionalidades avanzadas" at bounding box center [574, 319] width 230 height 15
click at [541, 368] on span "Difusiones de alcance masivo personalizado" at bounding box center [567, 368] width 216 height 15
click at [531, 345] on span "Formularios y tarjetas interactivas, y más" at bounding box center [558, 343] width 199 height 15
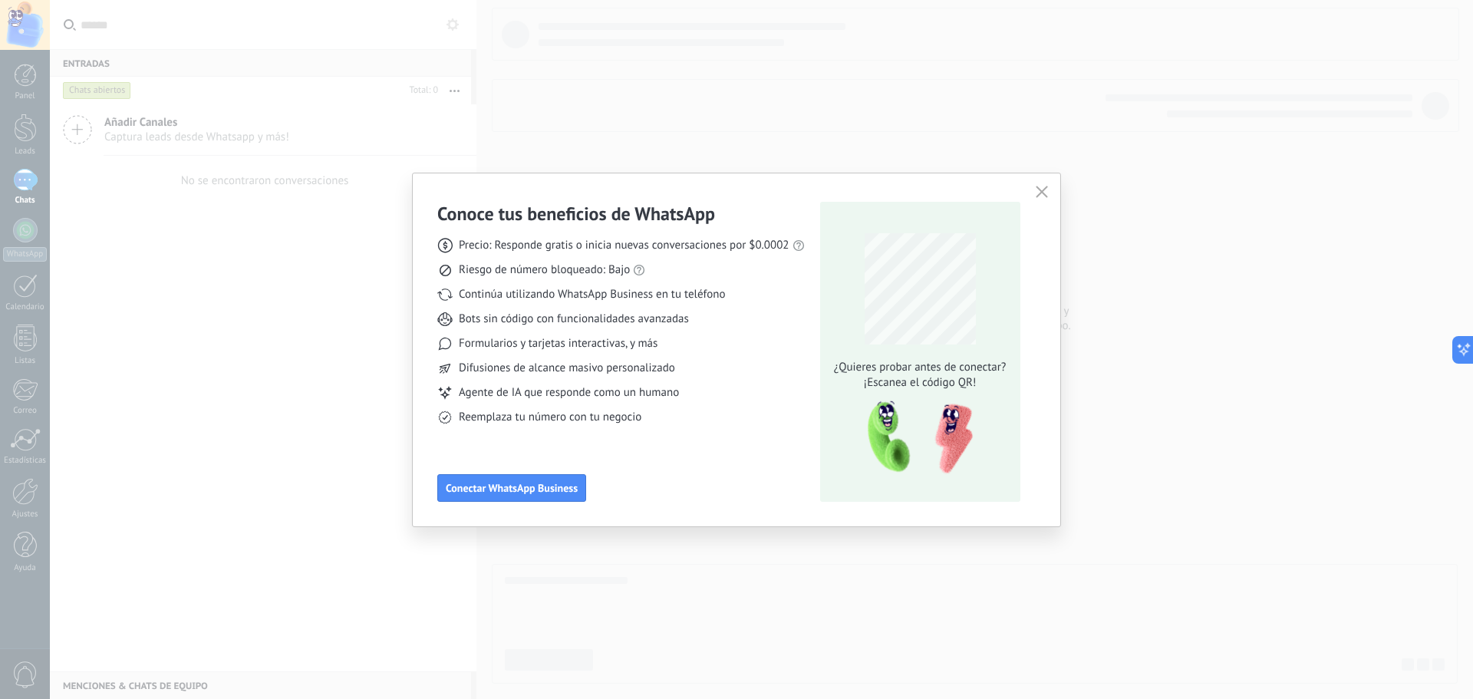
click at [531, 341] on span "Formularios y tarjetas interactivas, y más" at bounding box center [558, 343] width 199 height 15
click at [690, 458] on div "Conoce tus beneficios de WhatsApp Precio: Responde gratis o inicia nuevas conve…" at bounding box center [621, 352] width 368 height 300
click at [1041, 201] on button "button" at bounding box center [1042, 192] width 20 height 21
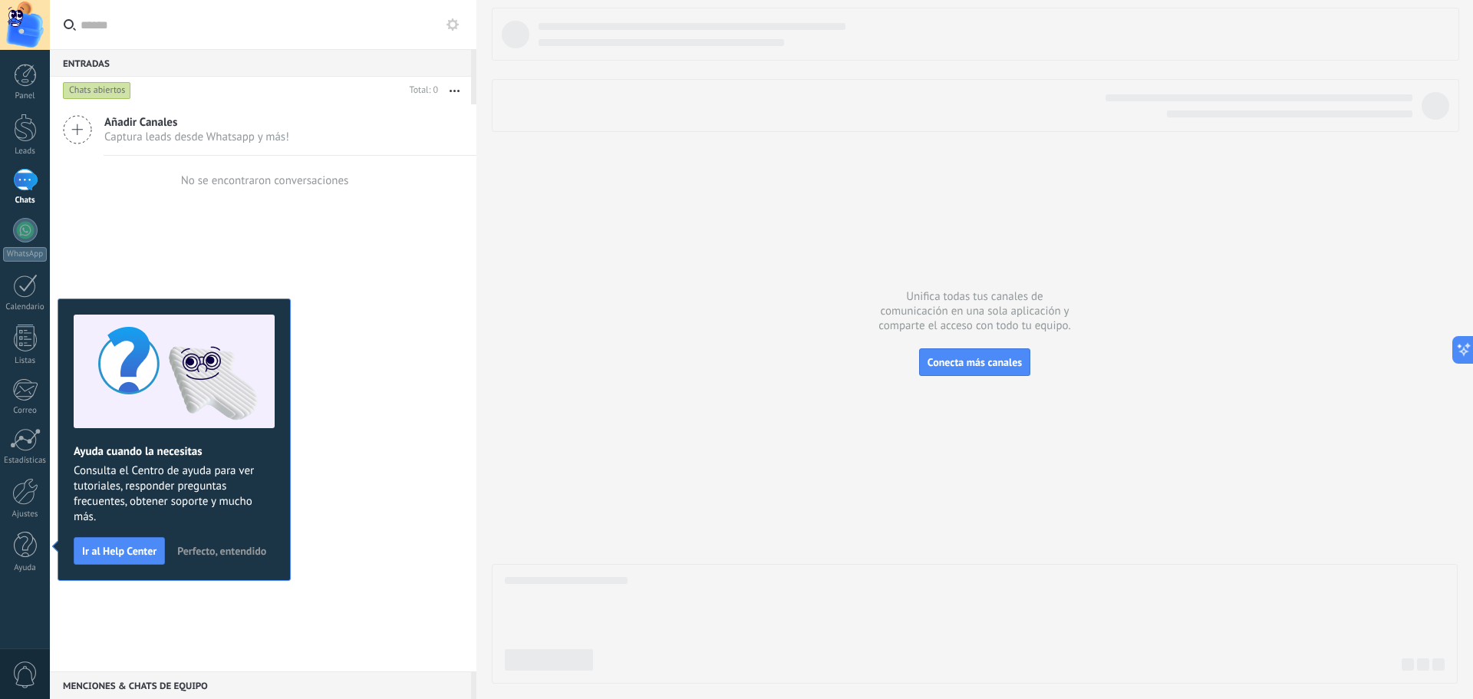
click at [222, 552] on span "Perfecto, entendido" at bounding box center [221, 551] width 89 height 11
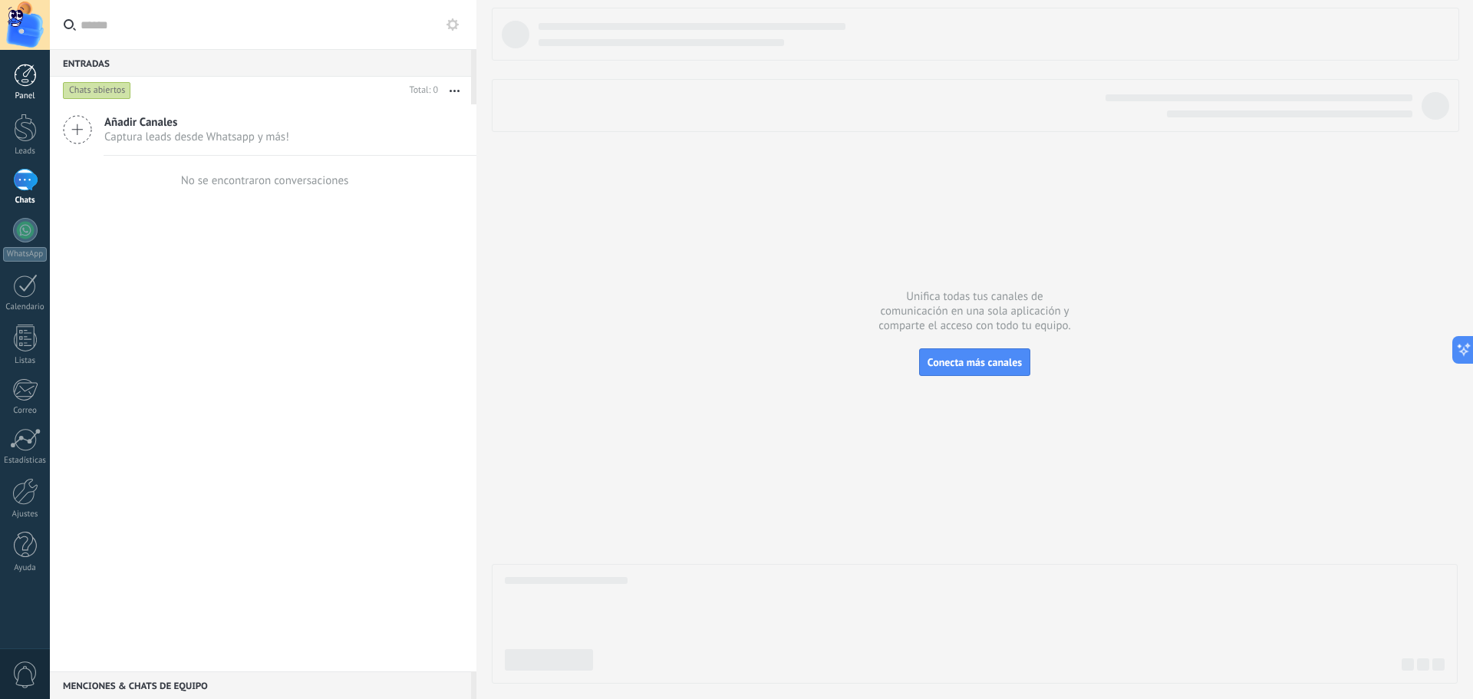
click at [24, 83] on div at bounding box center [25, 75] width 23 height 23
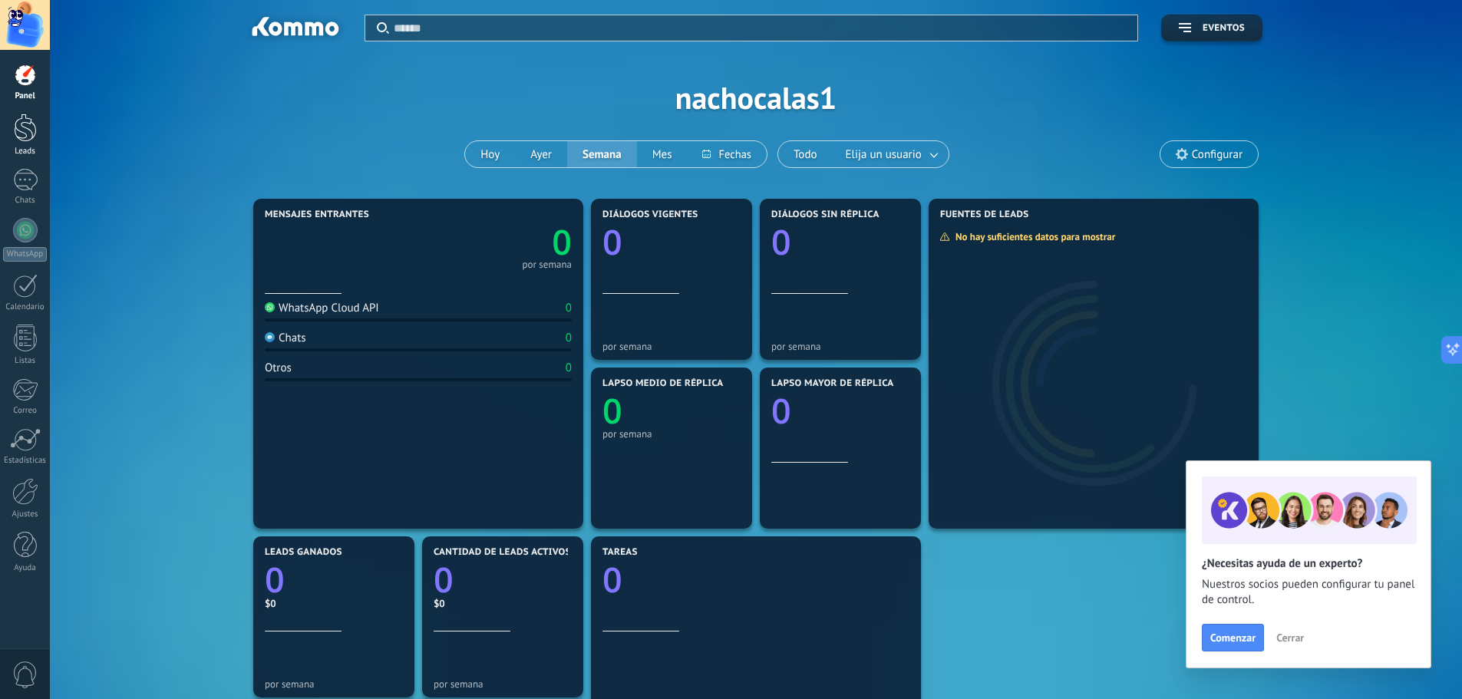
click at [18, 130] on div at bounding box center [25, 128] width 23 height 28
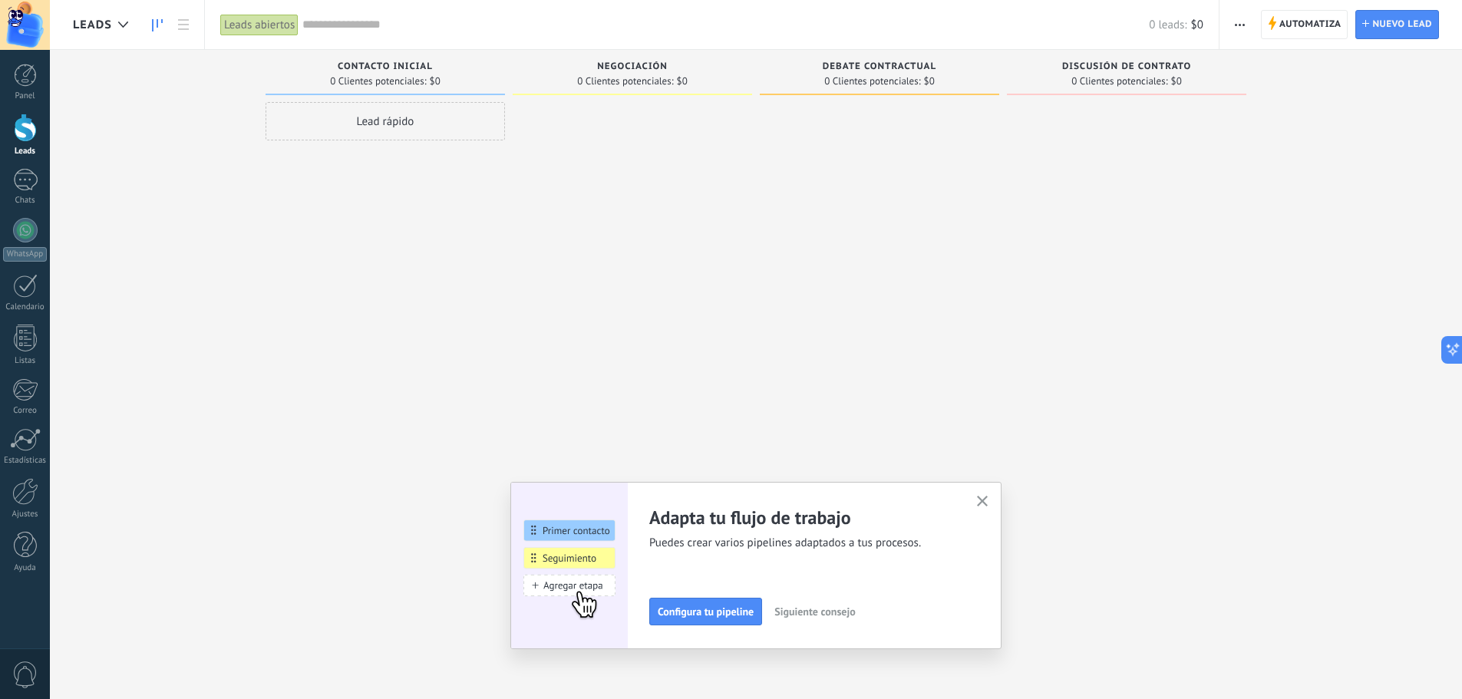
click at [408, 135] on div "Lead rápido" at bounding box center [384, 121] width 239 height 38
click at [368, 331] on span "Cancelar" at bounding box center [354, 327] width 39 height 14
click at [633, 260] on div at bounding box center [632, 351] width 239 height 499
click at [631, 84] on span "0 Clientes potenciales:" at bounding box center [625, 81] width 96 height 9
click at [875, 86] on span "0 Clientes potenciales:" at bounding box center [872, 81] width 96 height 9
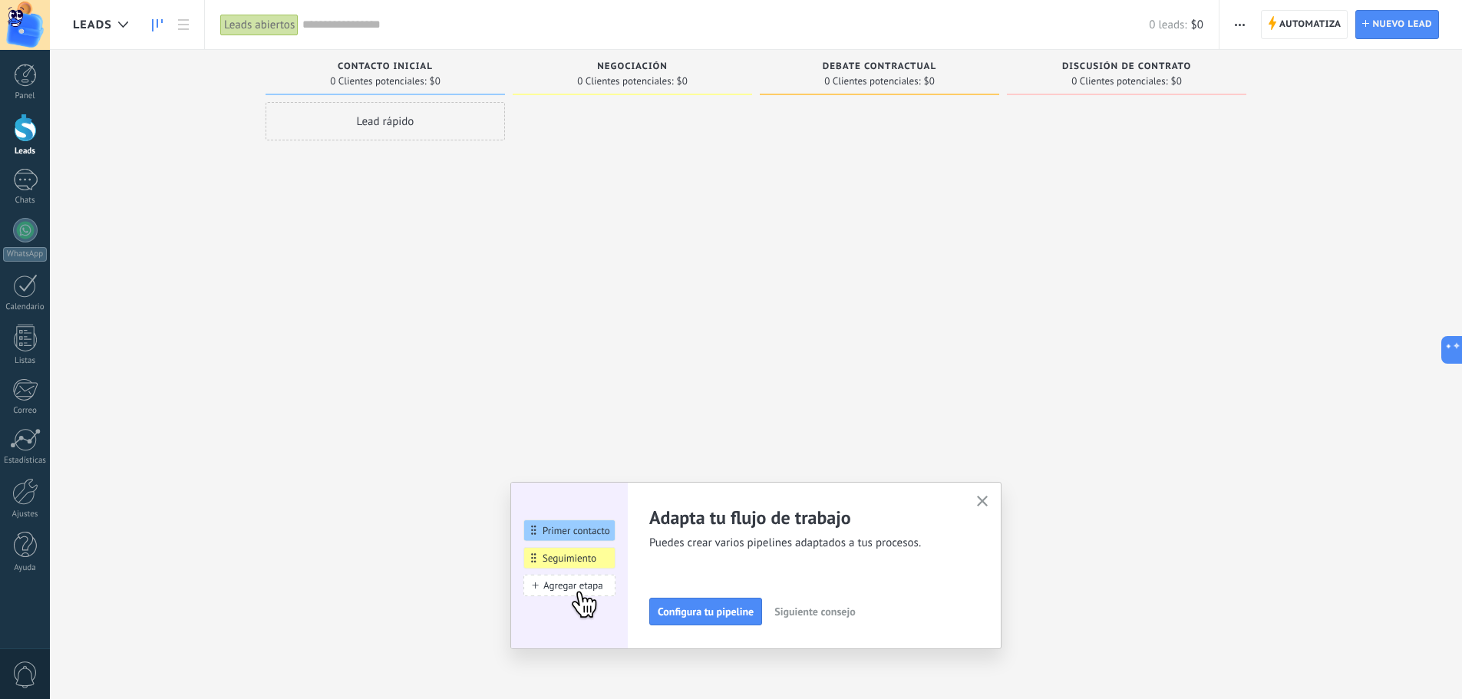
click at [1113, 77] on span "0 Clientes potenciales:" at bounding box center [1119, 81] width 96 height 9
click at [499, 223] on div "Lead rápido" at bounding box center [384, 351] width 239 height 499
click at [43, 282] on link "Calendario" at bounding box center [25, 293] width 50 height 38
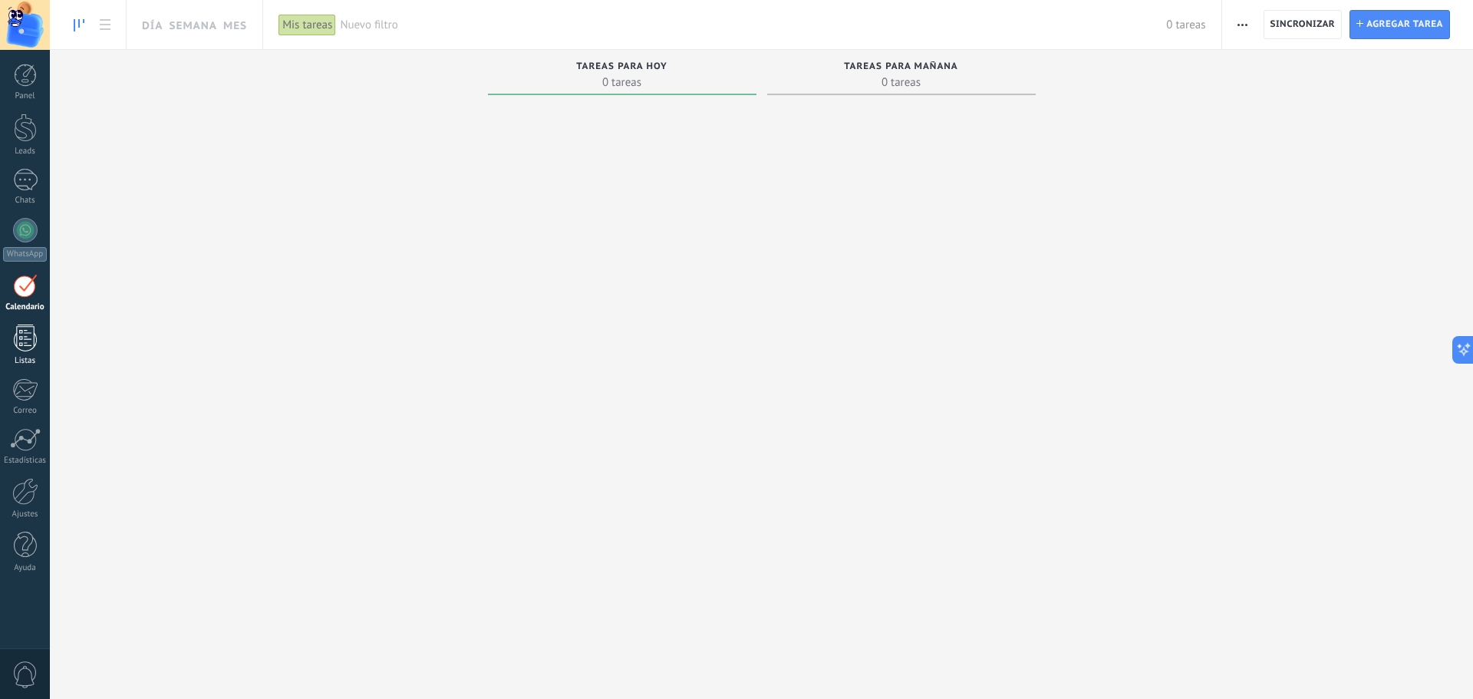
click at [26, 342] on div at bounding box center [25, 338] width 23 height 27
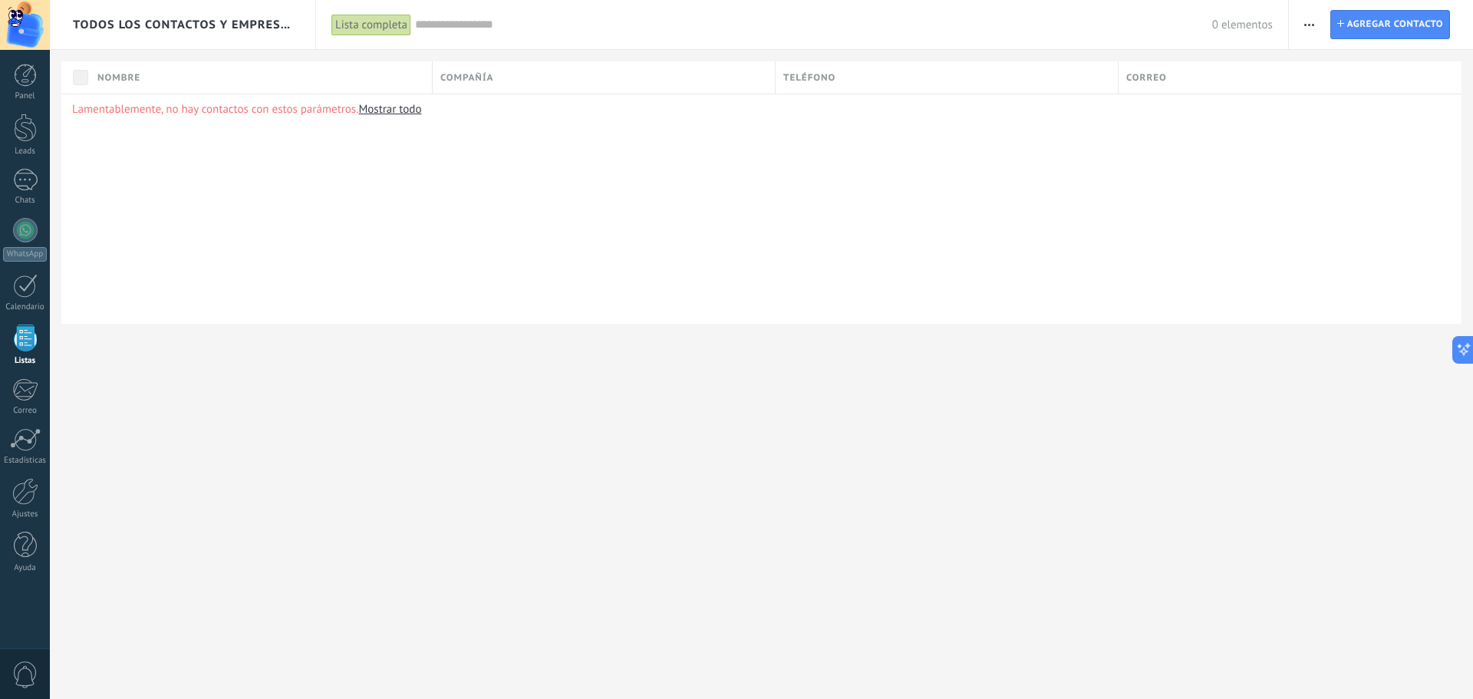
click at [498, 356] on div "Todos los contactos y empresas Lista completa Aplicar 0 elementos Lista complet…" at bounding box center [761, 187] width 1423 height 374
